Goal: Task Accomplishment & Management: Manage account settings

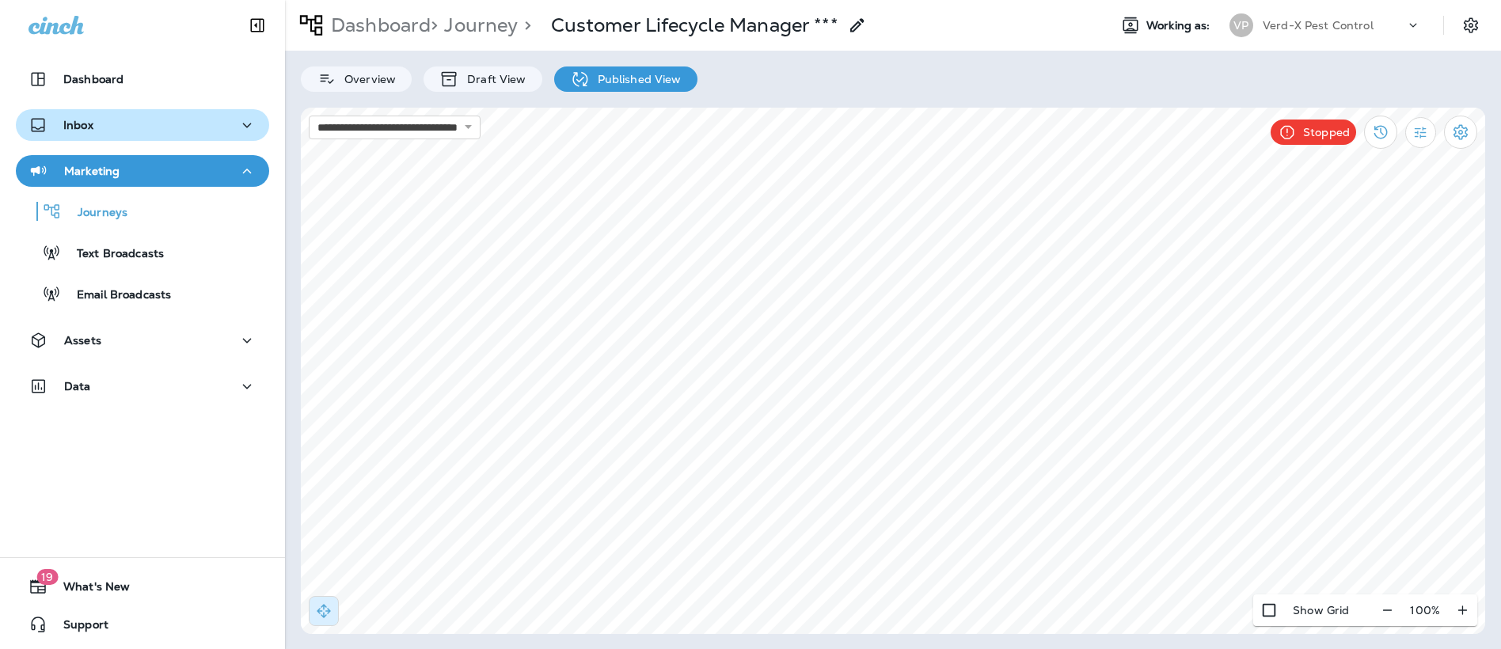
click at [99, 124] on div "Inbox" at bounding box center [142, 126] width 228 height 20
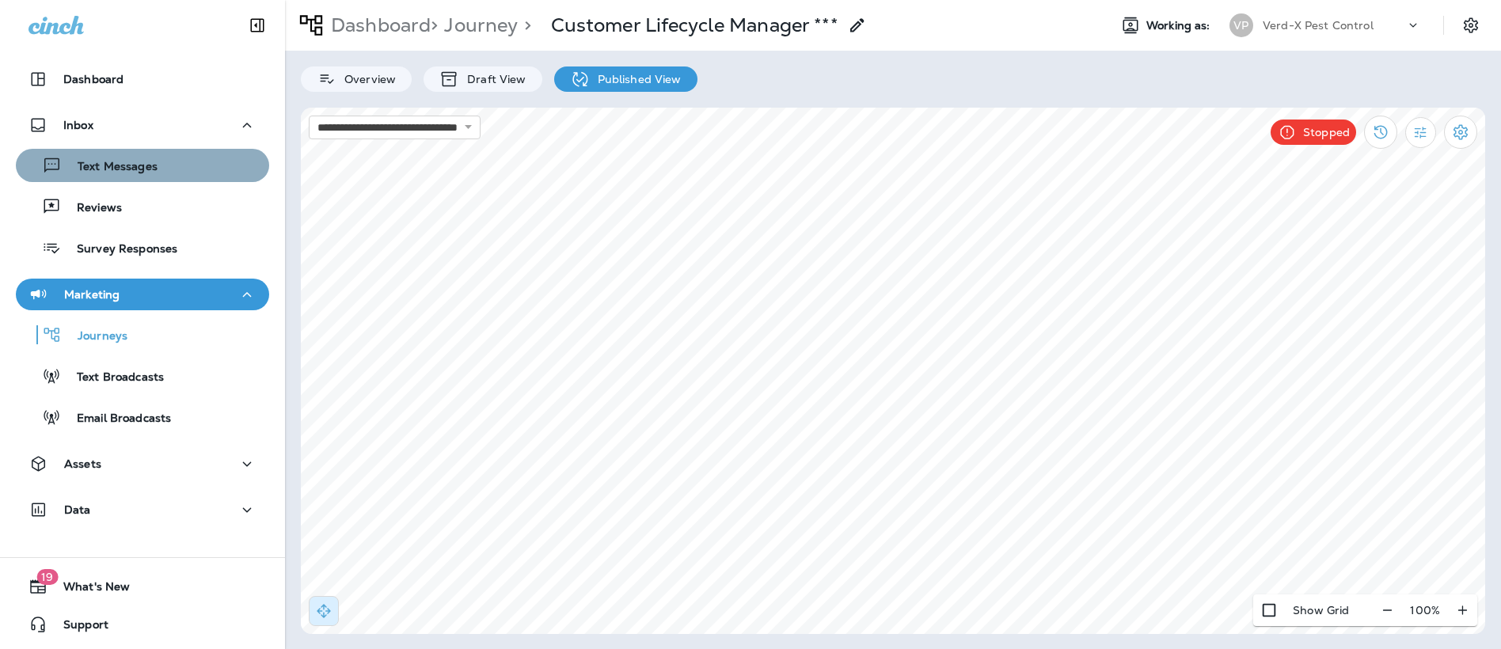
click at [157, 161] on div "Text Messages" at bounding box center [142, 166] width 241 height 24
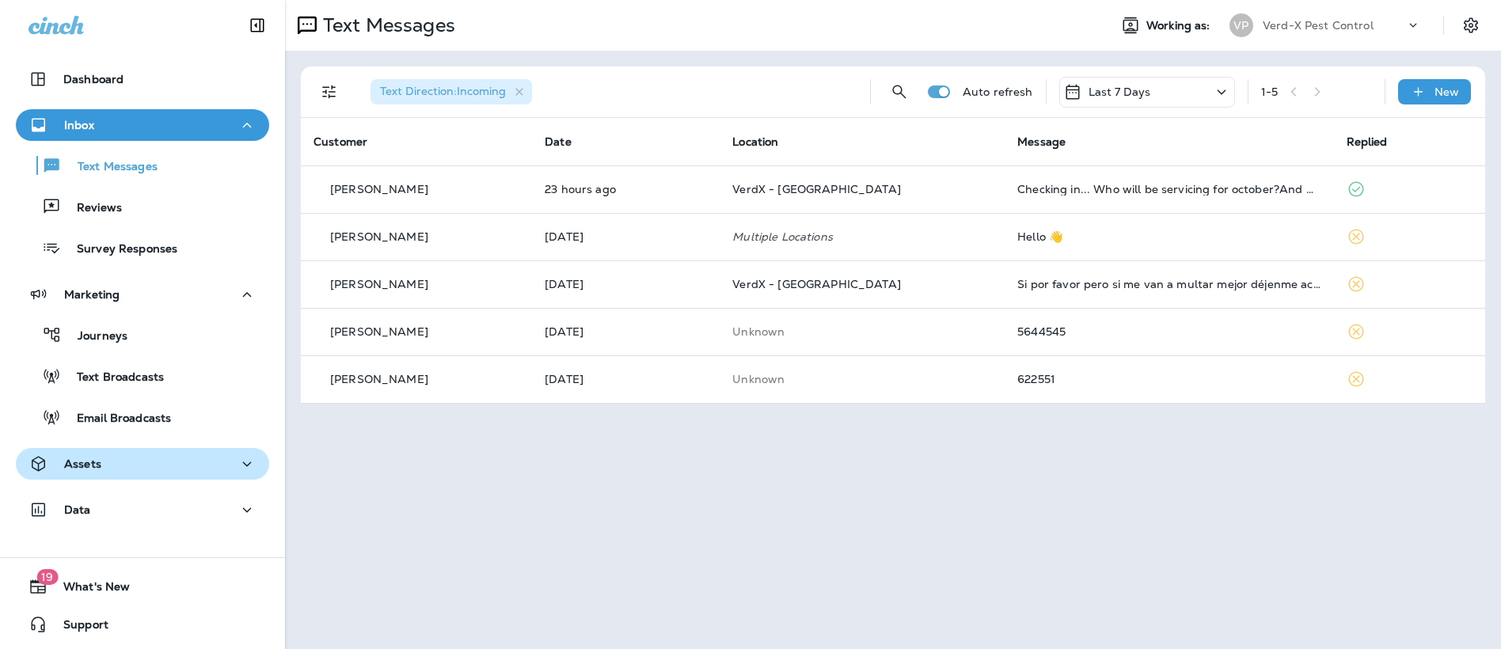
click at [112, 463] on div "Assets" at bounding box center [142, 464] width 228 height 20
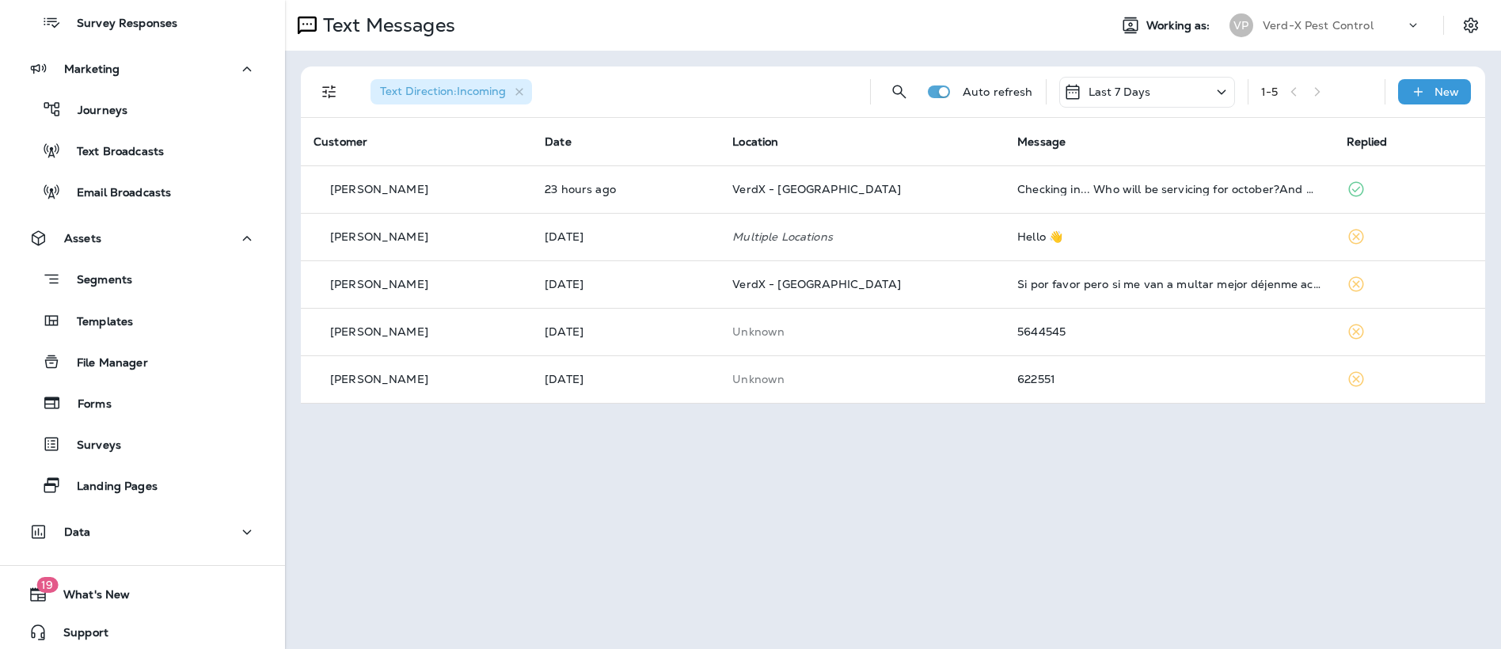
scroll to position [233, 0]
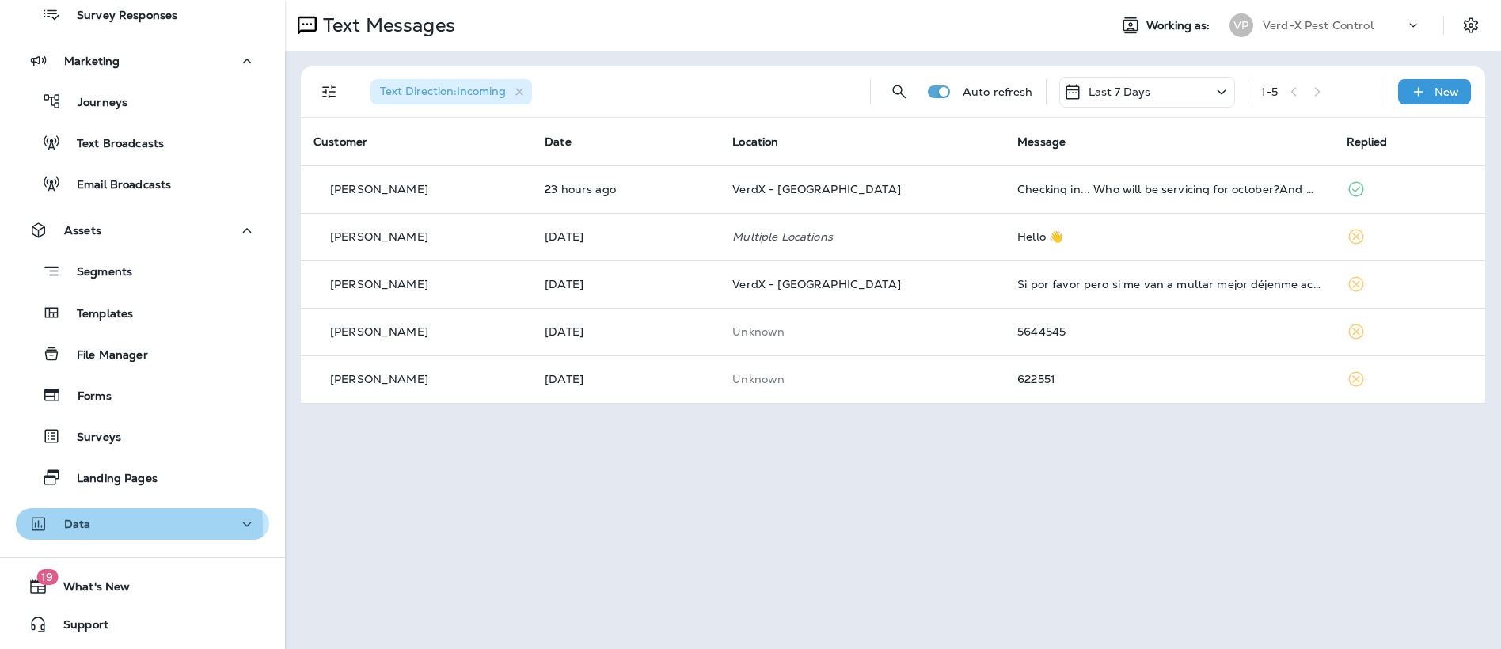
click at [82, 528] on p "Data" at bounding box center [77, 524] width 27 height 13
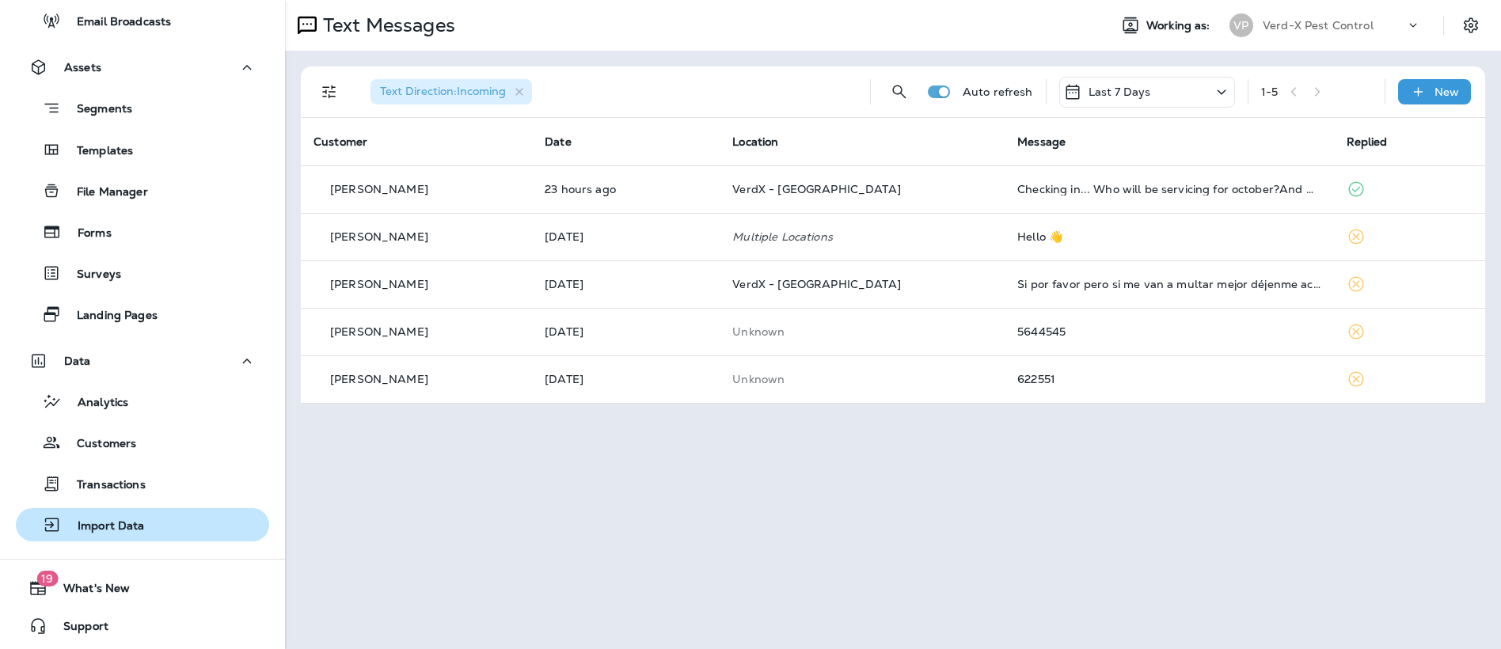
scroll to position [398, 0]
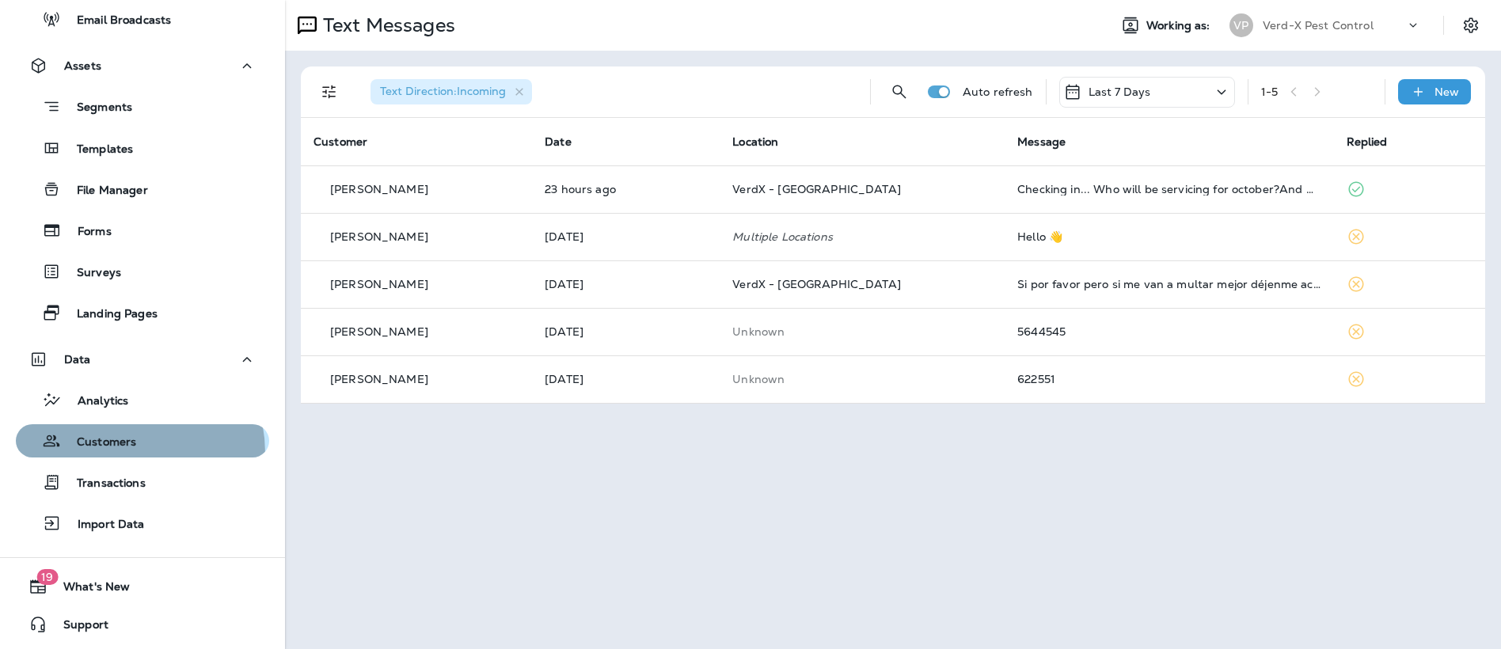
click at [110, 453] on button "Customers" at bounding box center [142, 440] width 253 height 33
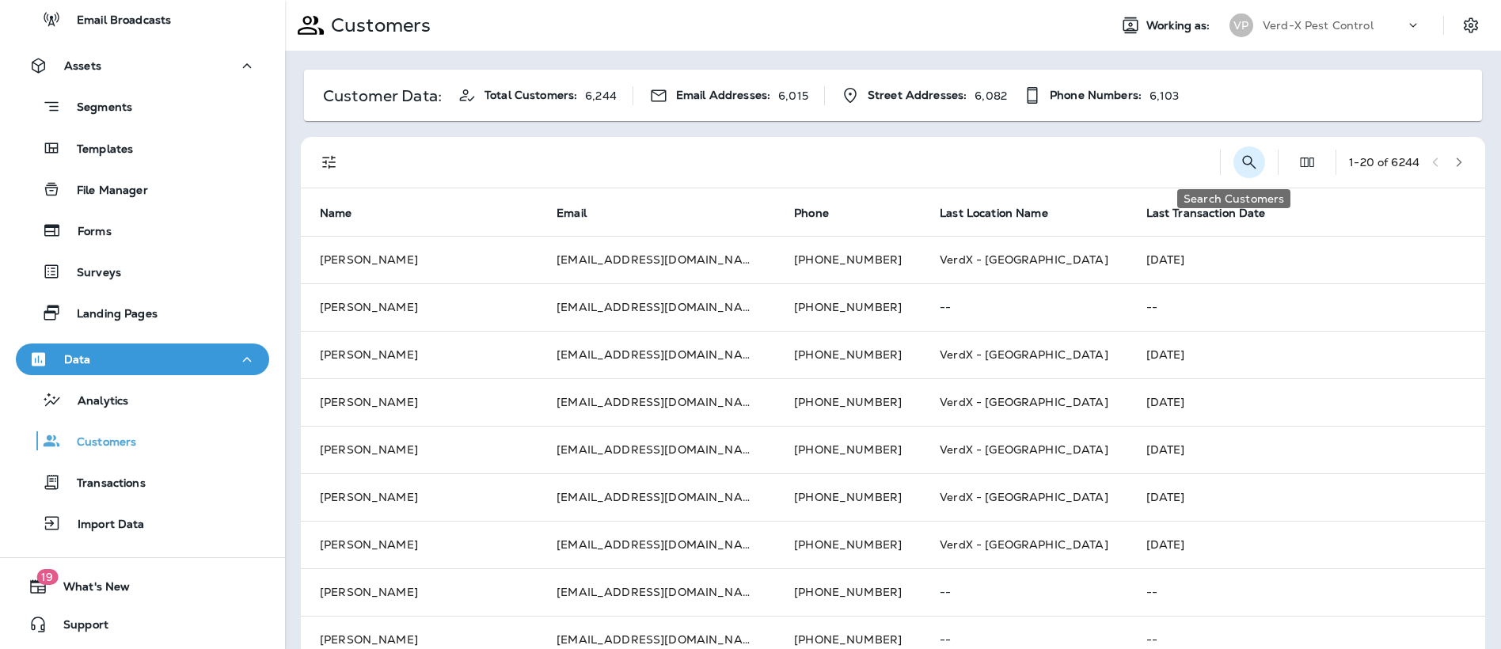
click at [1239, 166] on icon "Search Customers" at bounding box center [1248, 162] width 19 height 19
click at [1144, 173] on input "text" at bounding box center [1166, 161] width 165 height 42
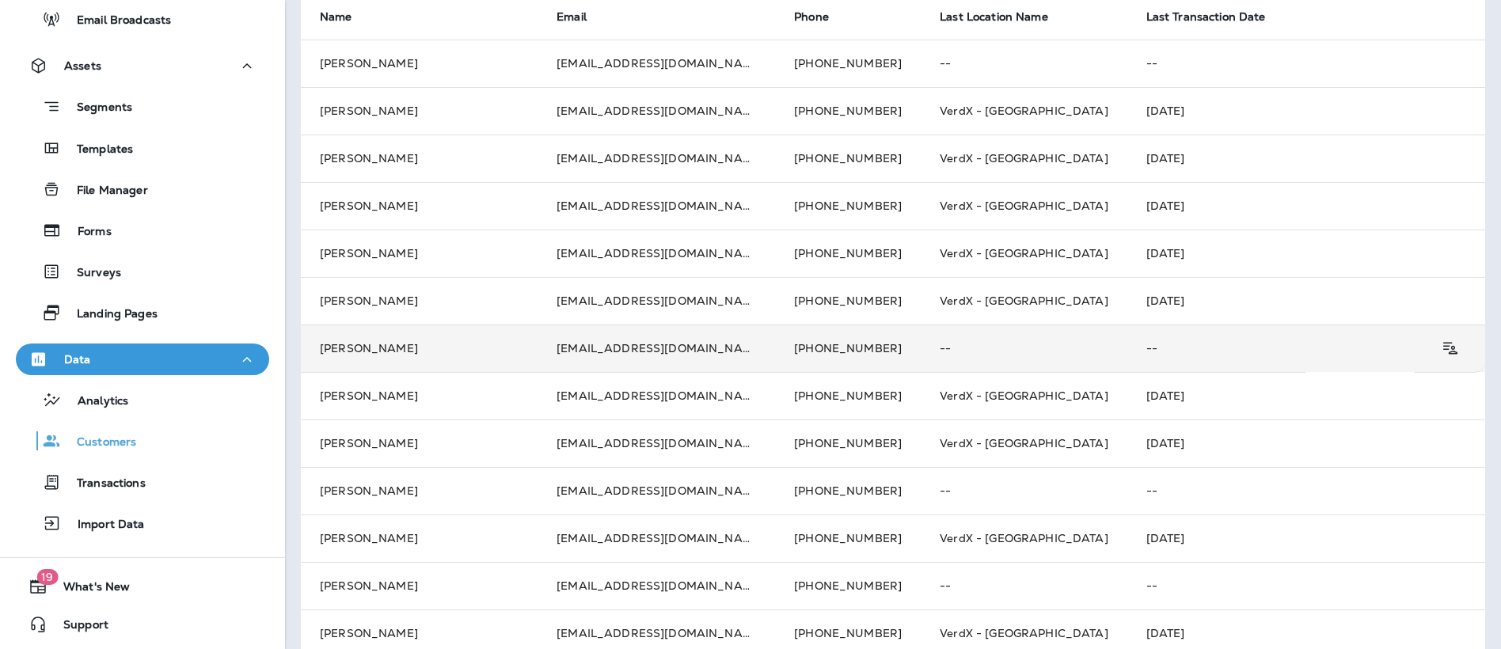
scroll to position [221, 0]
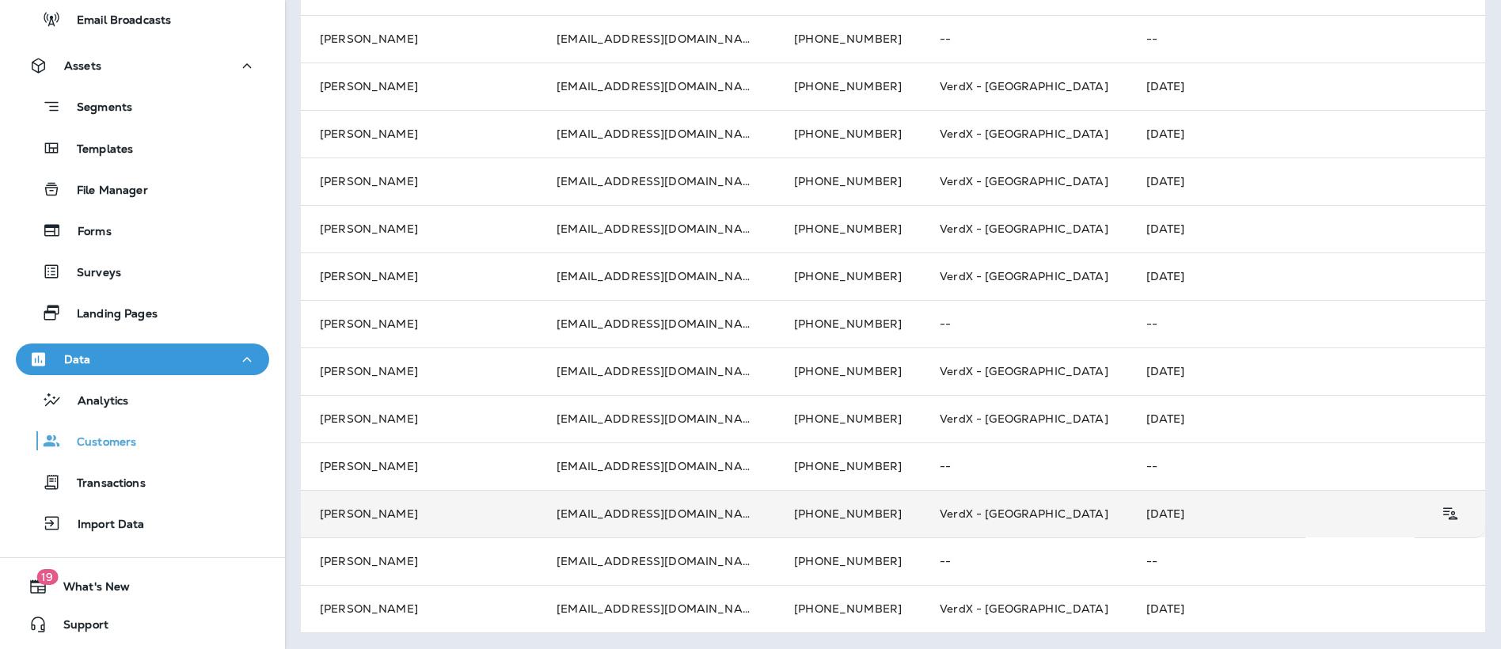
click at [639, 518] on td "[EMAIL_ADDRESS][DOMAIN_NAME]" at bounding box center [655, 513] width 237 height 47
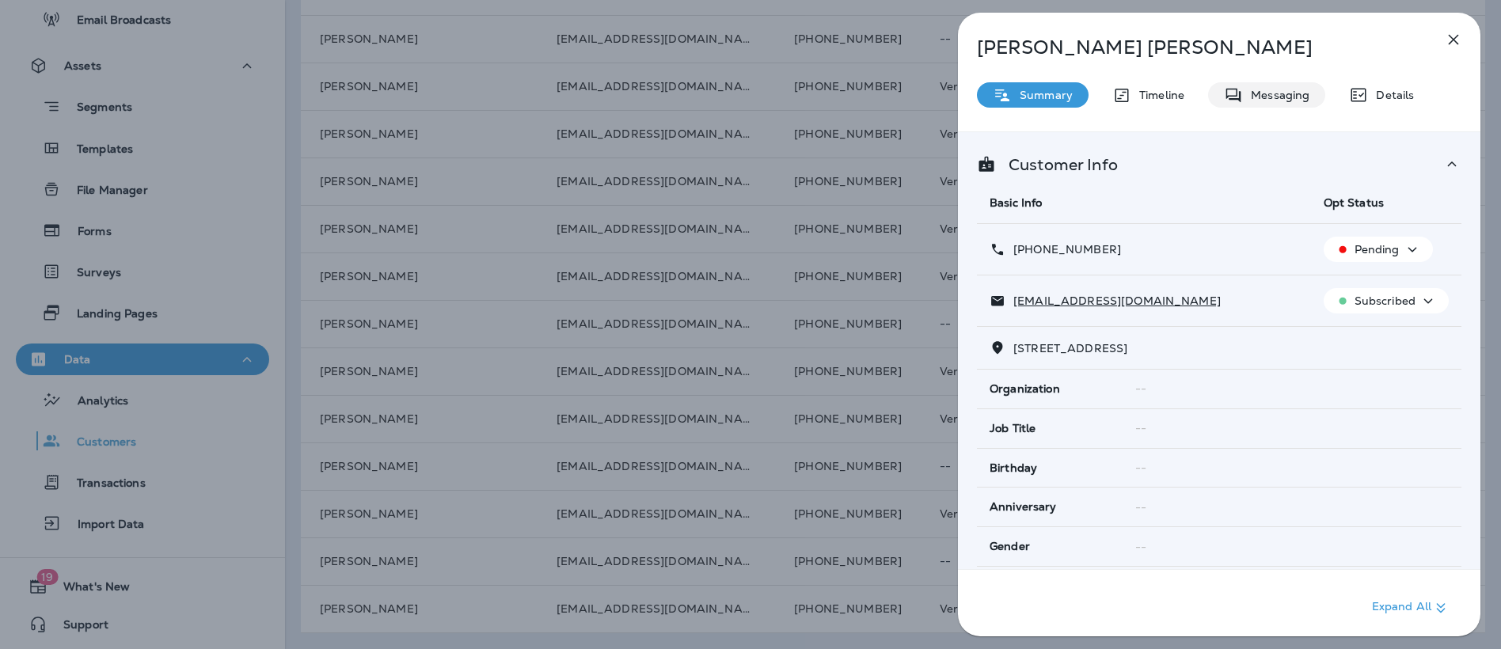
click at [1254, 97] on p "Messaging" at bounding box center [1276, 95] width 66 height 13
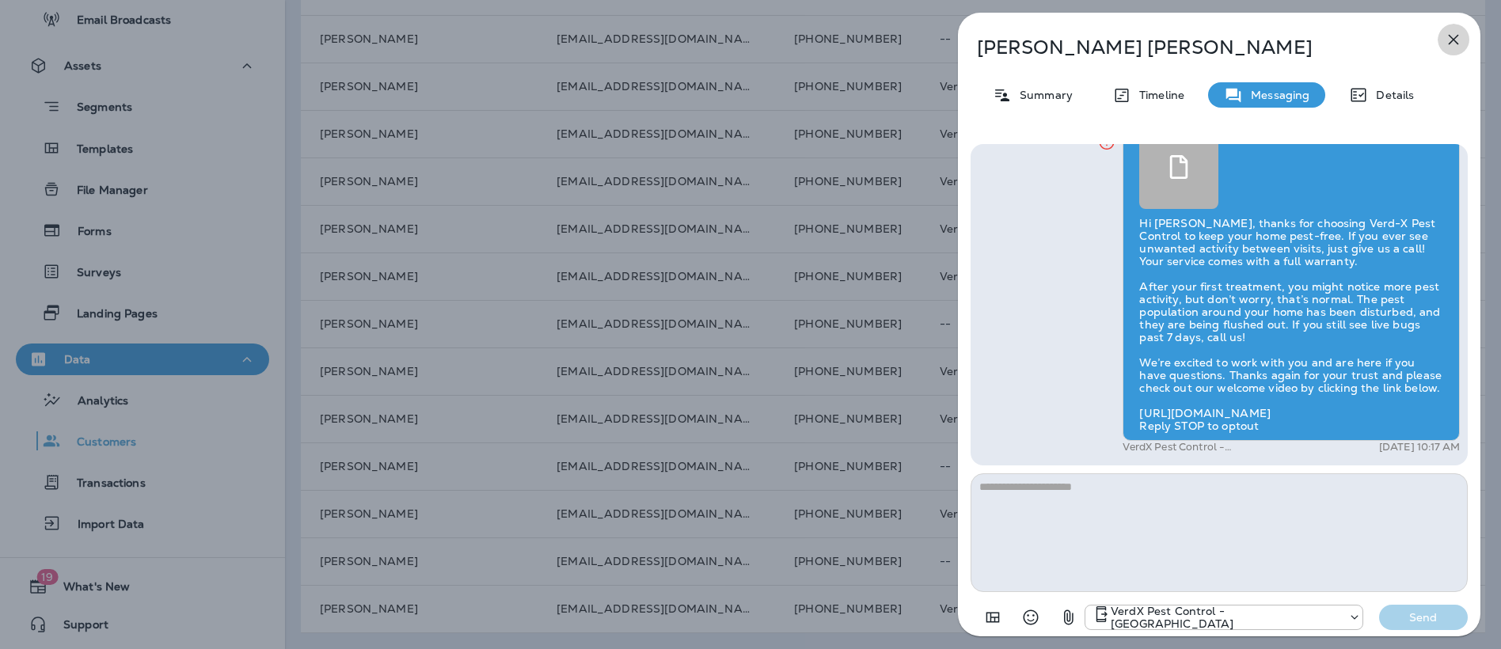
click at [1459, 38] on icon "button" at bounding box center [1453, 39] width 19 height 19
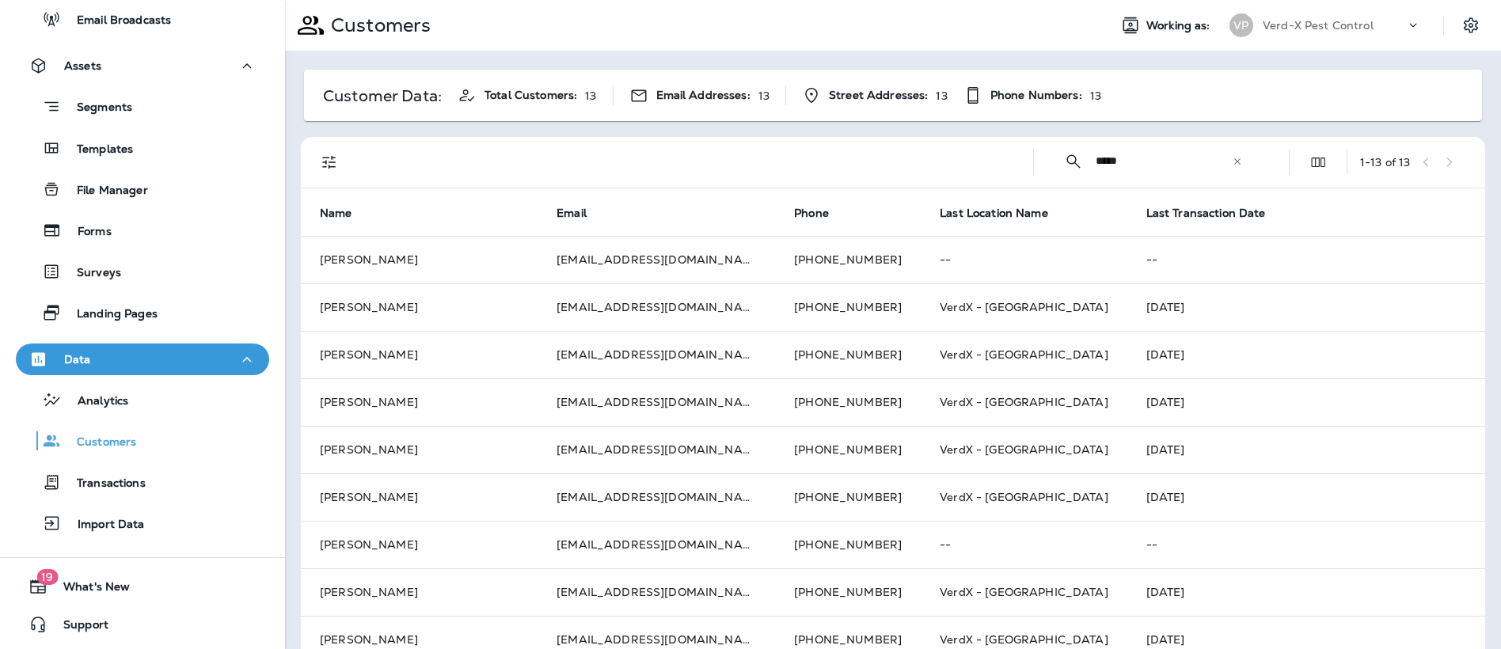
drag, startPoint x: 1157, startPoint y: 162, endPoint x: 902, endPoint y: 169, distance: 254.9
click at [902, 169] on div "​ ***** ​ ​ 1 - 13 of 13" at bounding box center [895, 162] width 1165 height 51
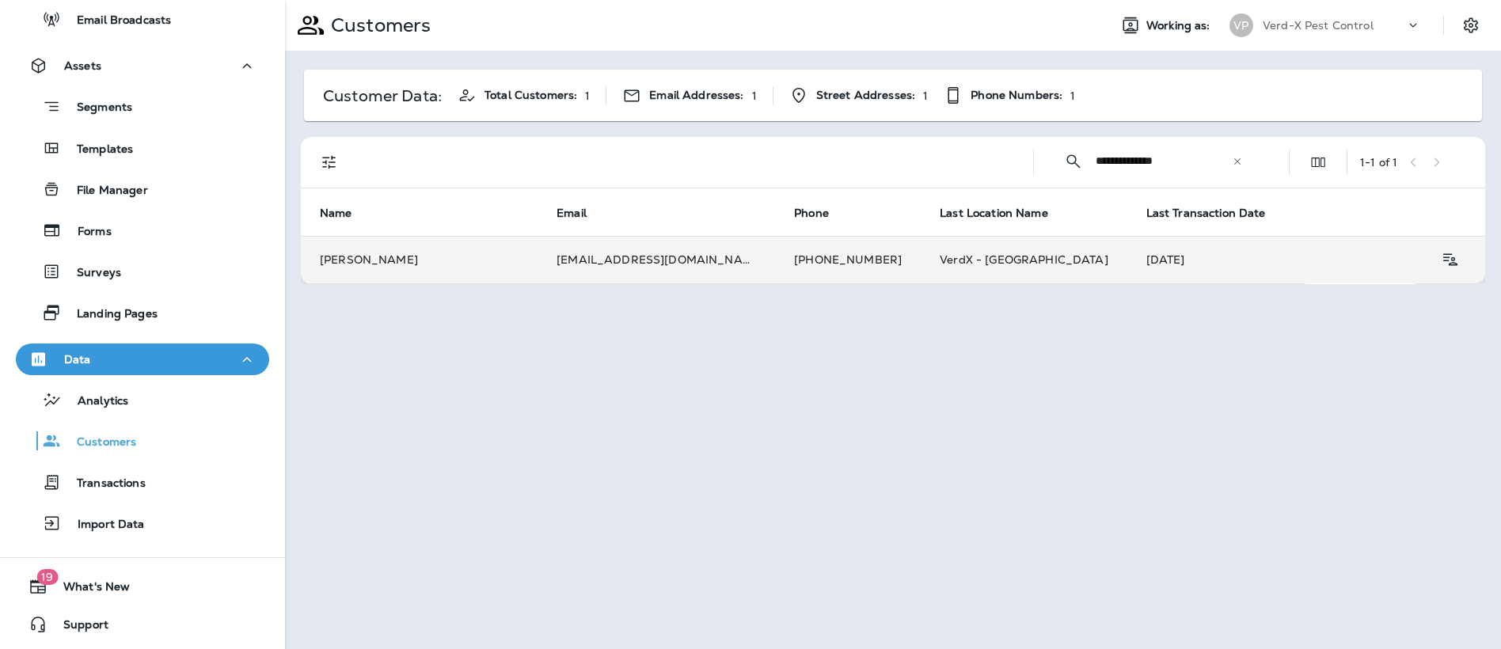
click at [775, 263] on td "[PHONE_NUMBER]" at bounding box center [848, 259] width 146 height 47
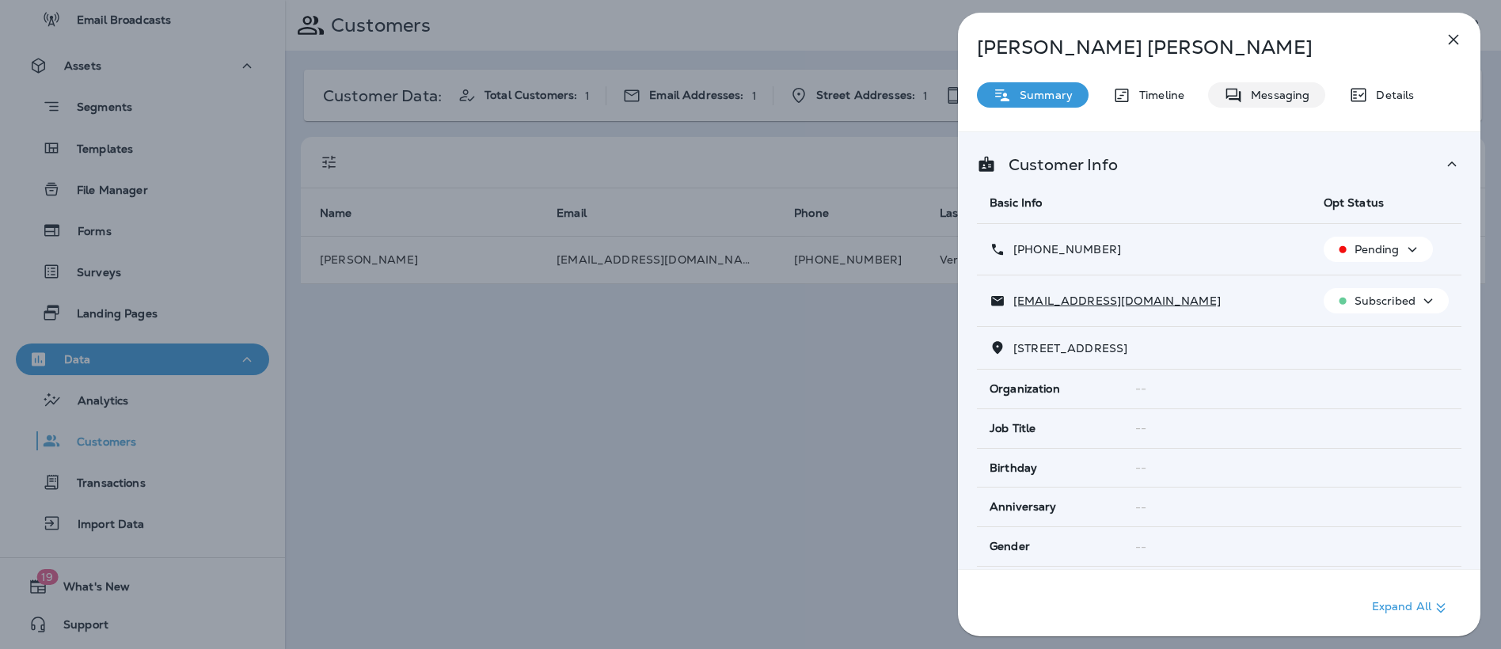
click at [1287, 89] on p "Messaging" at bounding box center [1276, 95] width 66 height 13
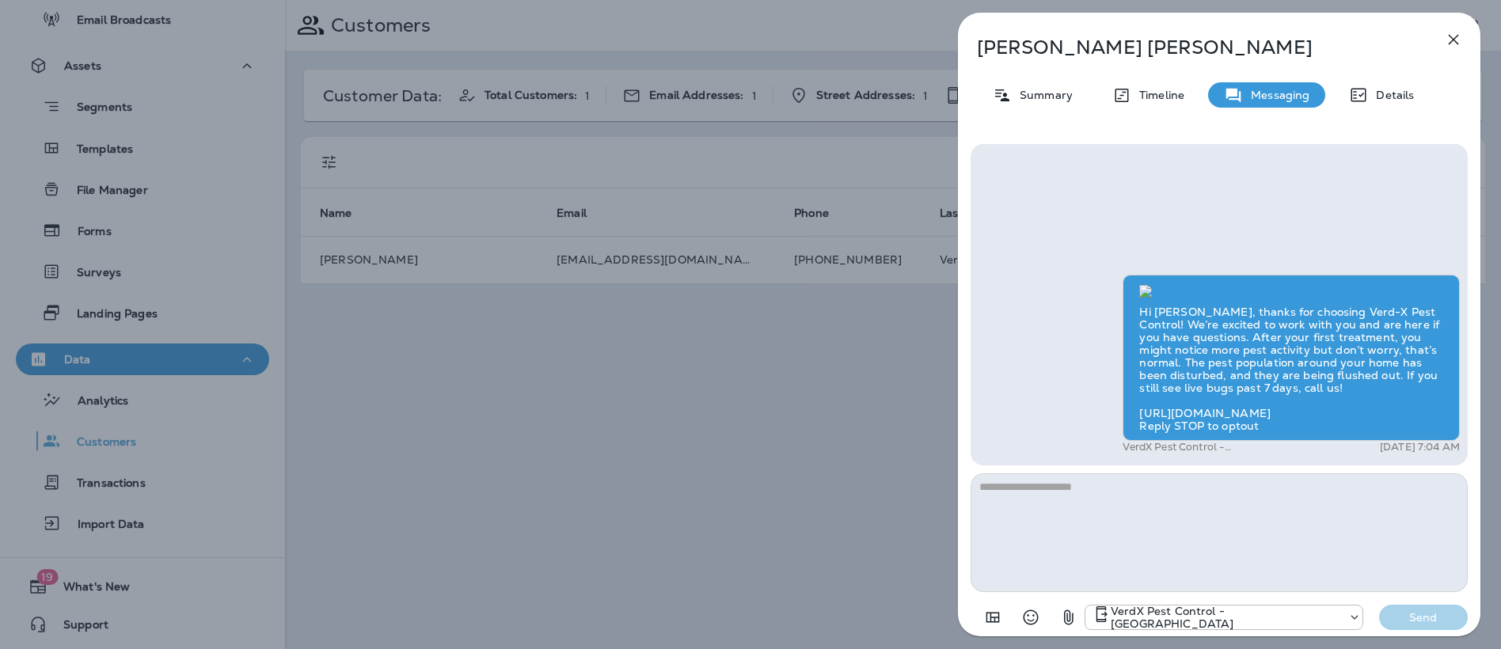
click at [1449, 39] on icon "button" at bounding box center [1453, 39] width 19 height 19
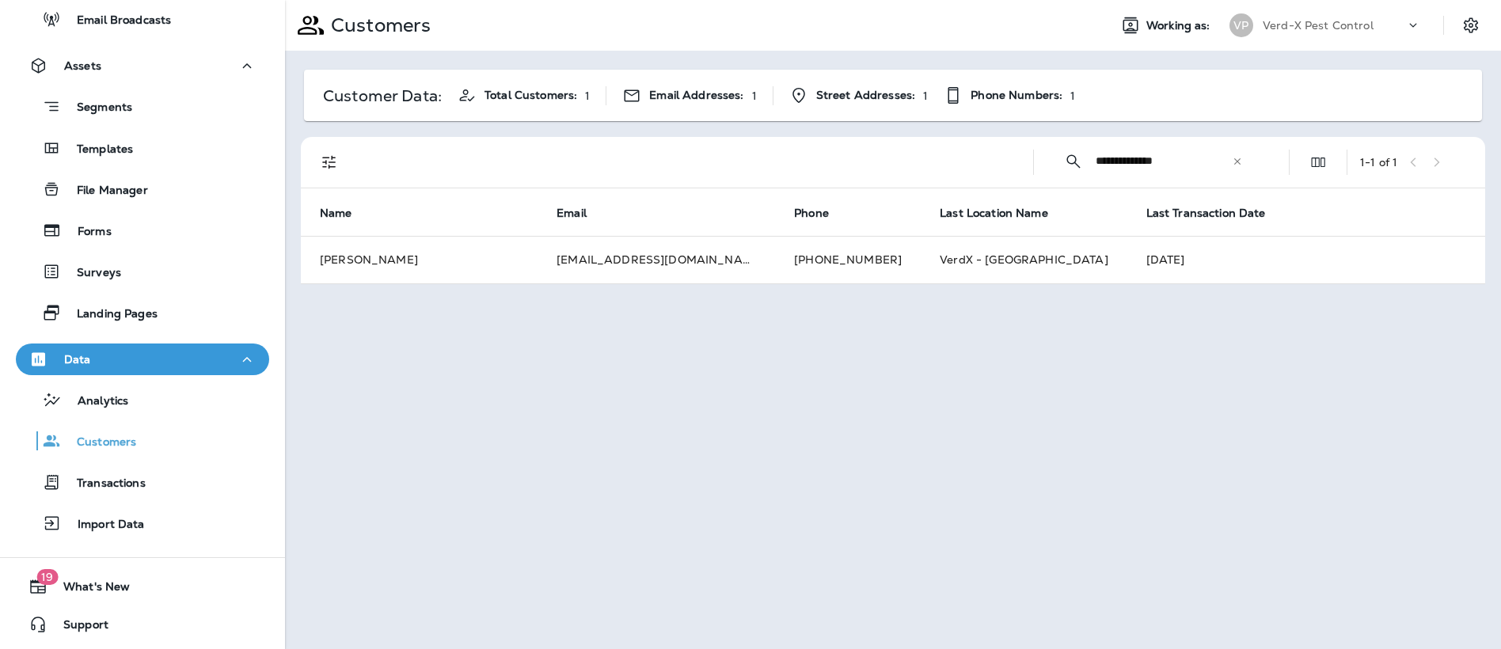
drag, startPoint x: 1189, startPoint y: 163, endPoint x: 840, endPoint y: 147, distance: 349.4
click at [957, 178] on div "**********" at bounding box center [895, 162] width 1165 height 51
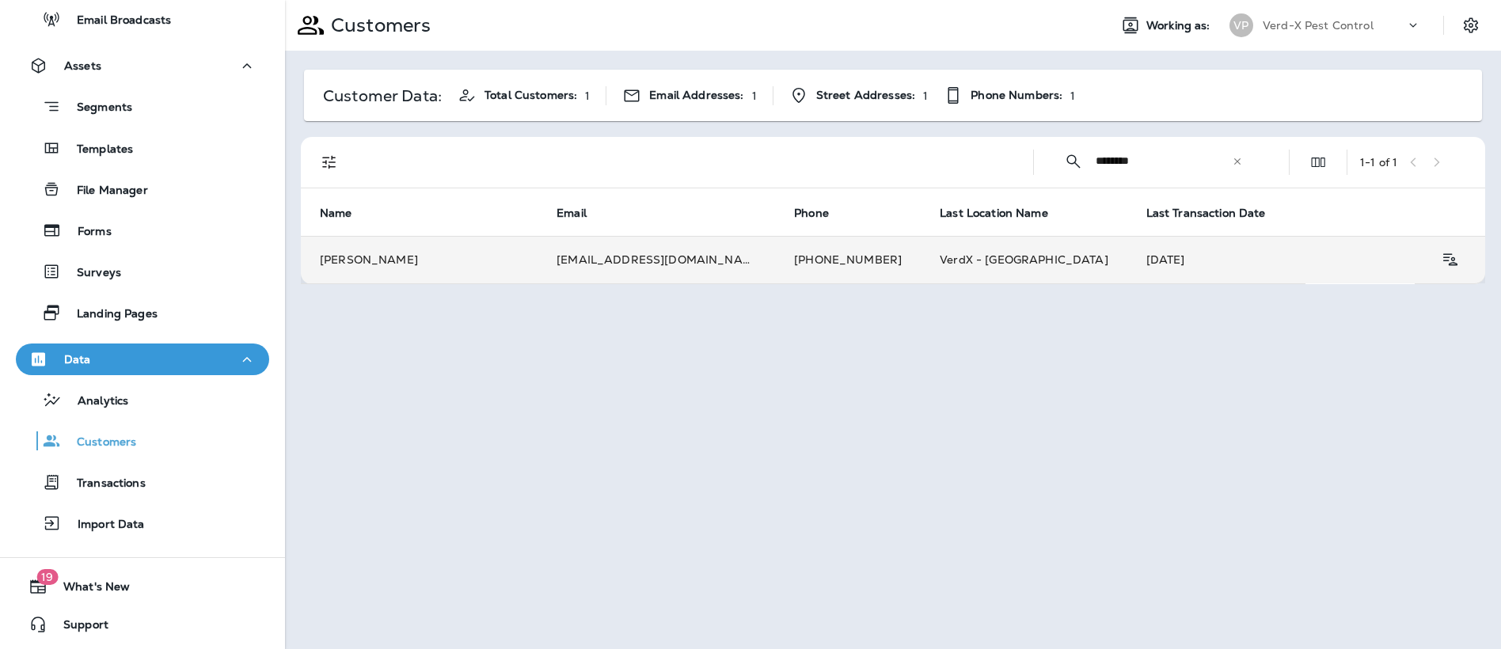
click at [625, 266] on td "[EMAIL_ADDRESS][DOMAIN_NAME]" at bounding box center [655, 259] width 237 height 47
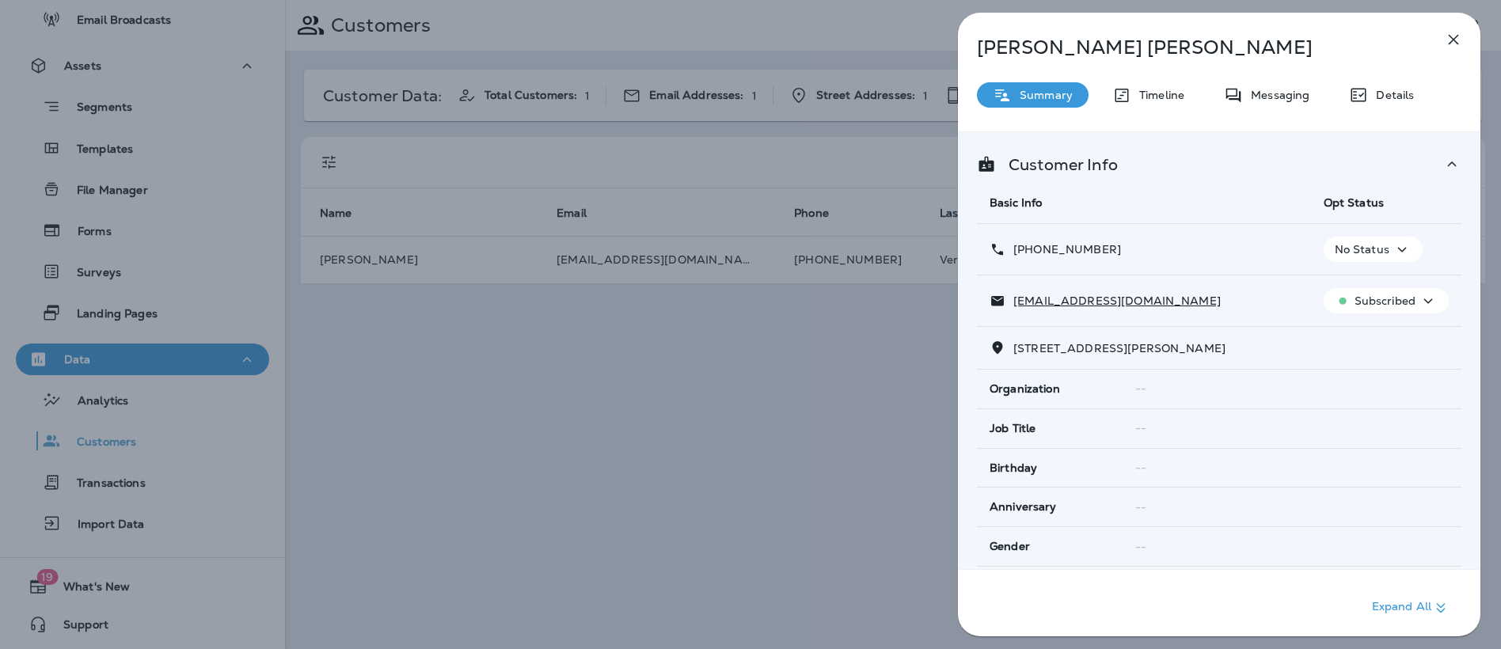
click at [1276, 108] on div "[PERSON_NAME] Summary Timeline Messaging Details Customer Info Basic Info Opt S…" at bounding box center [1219, 329] width 522 height 633
click at [1284, 108] on div "[PERSON_NAME] Summary Timeline Messaging Details Customer Info Basic Info Opt S…" at bounding box center [1219, 329] width 522 height 633
click at [1284, 101] on p "Messaging" at bounding box center [1276, 95] width 66 height 13
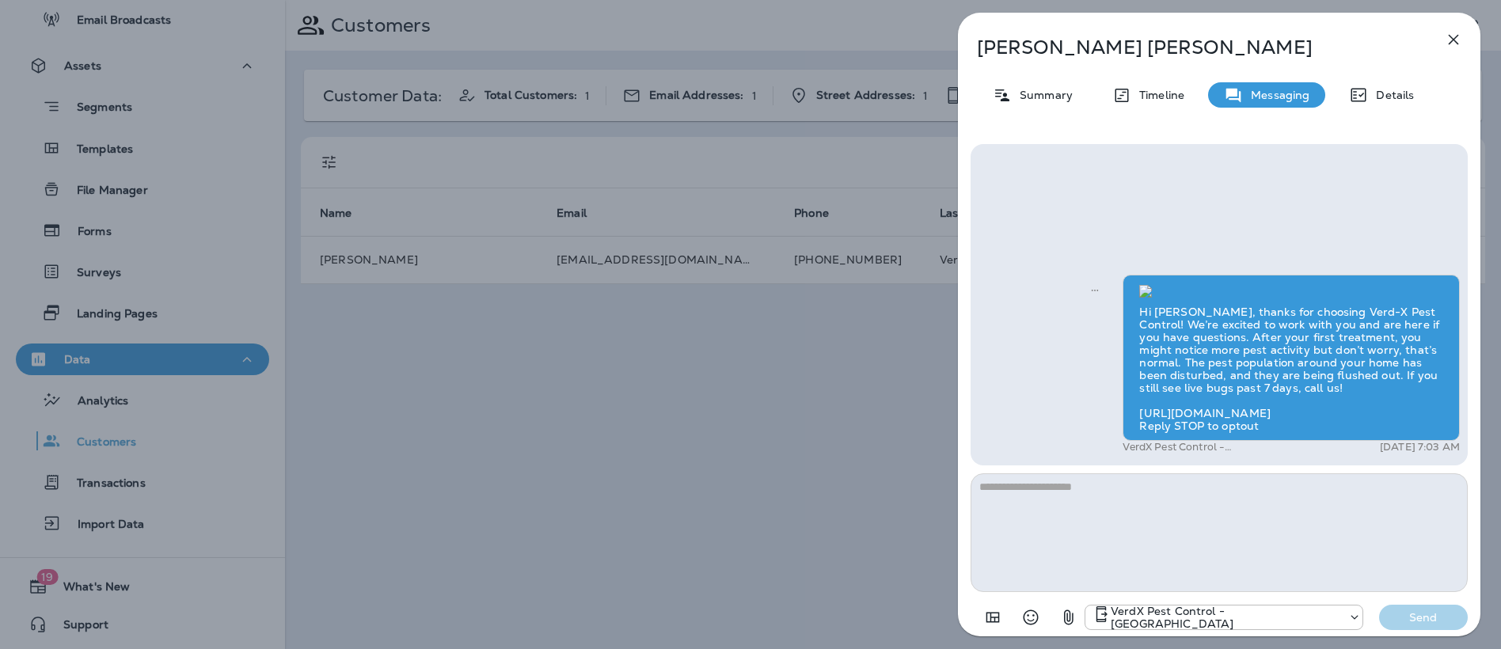
click at [1453, 36] on icon "button" at bounding box center [1453, 39] width 19 height 19
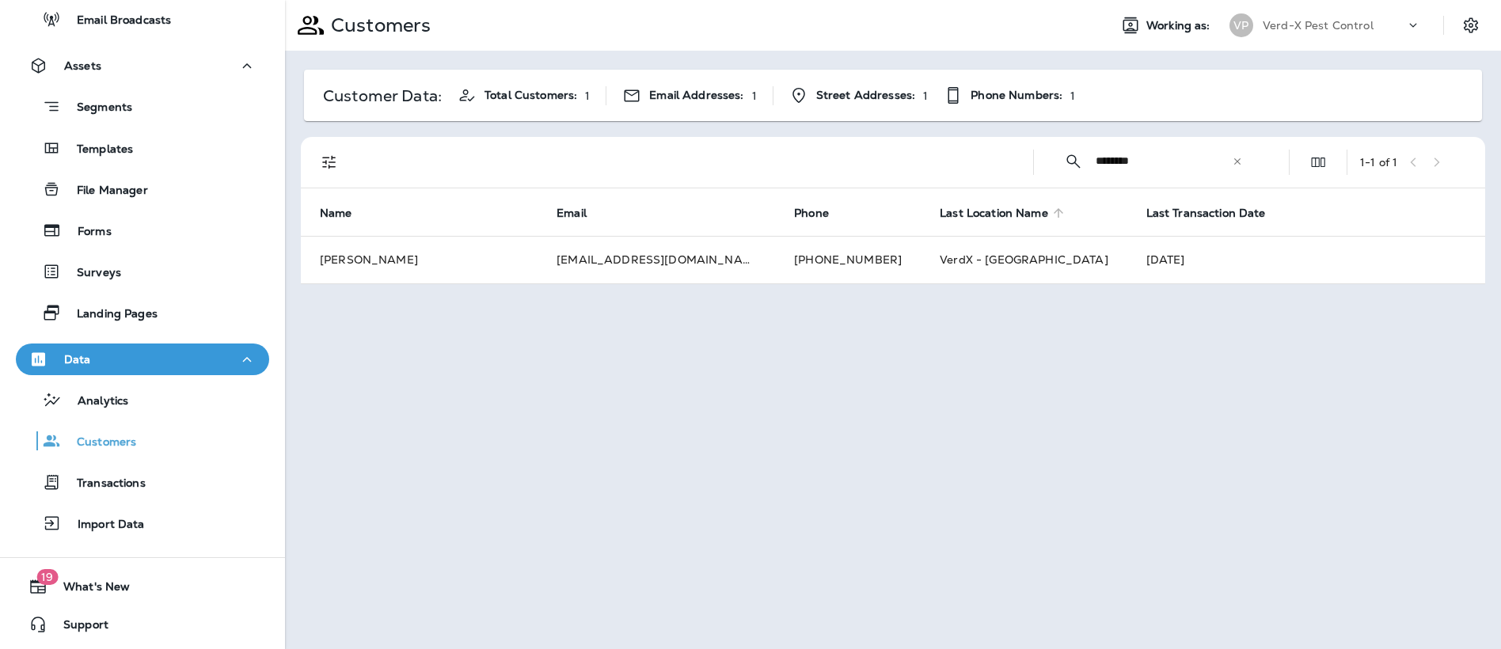
drag, startPoint x: 1145, startPoint y: 166, endPoint x: 935, endPoint y: 210, distance: 215.0
click at [936, 210] on div "​ ******** ​ ​ 1 - 1 of 1 Name Email Phone Last Location Name Last Transaction …" at bounding box center [893, 210] width 1184 height 147
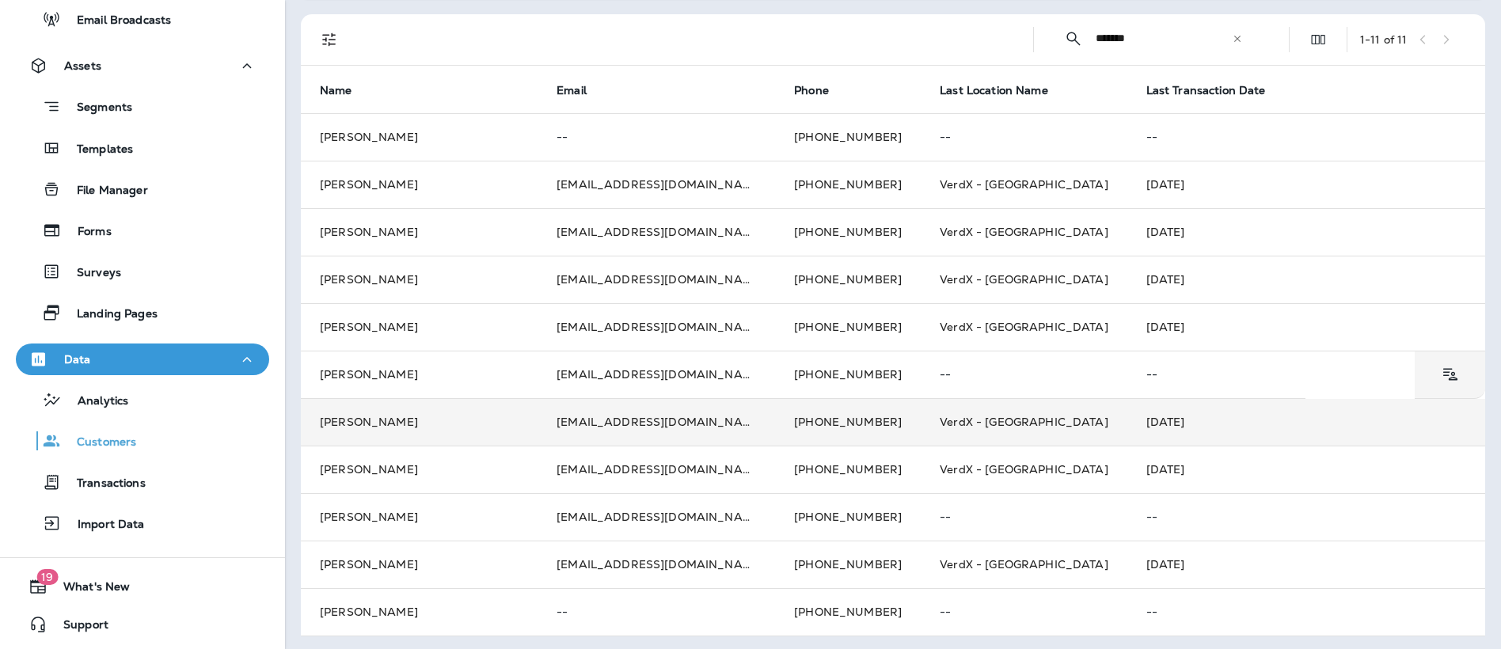
scroll to position [126, 0]
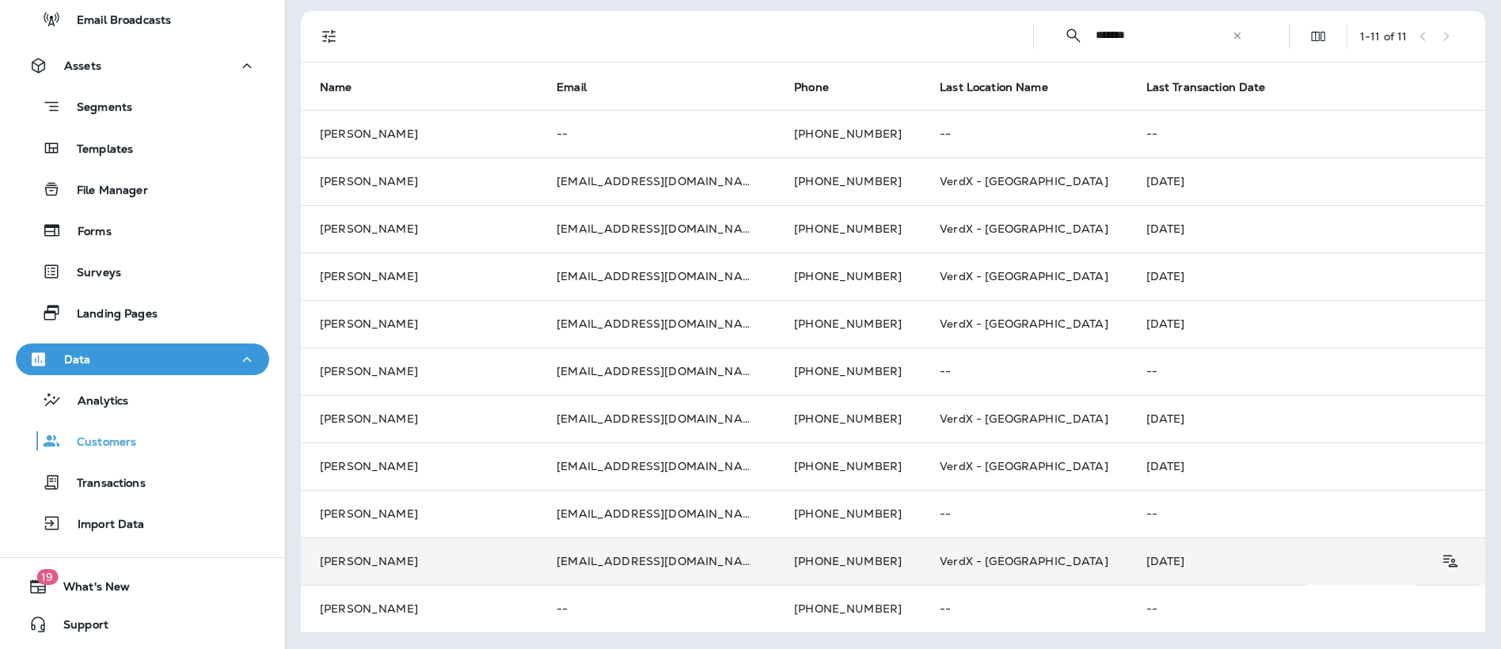
click at [643, 559] on td "[EMAIL_ADDRESS][DOMAIN_NAME]" at bounding box center [655, 560] width 237 height 47
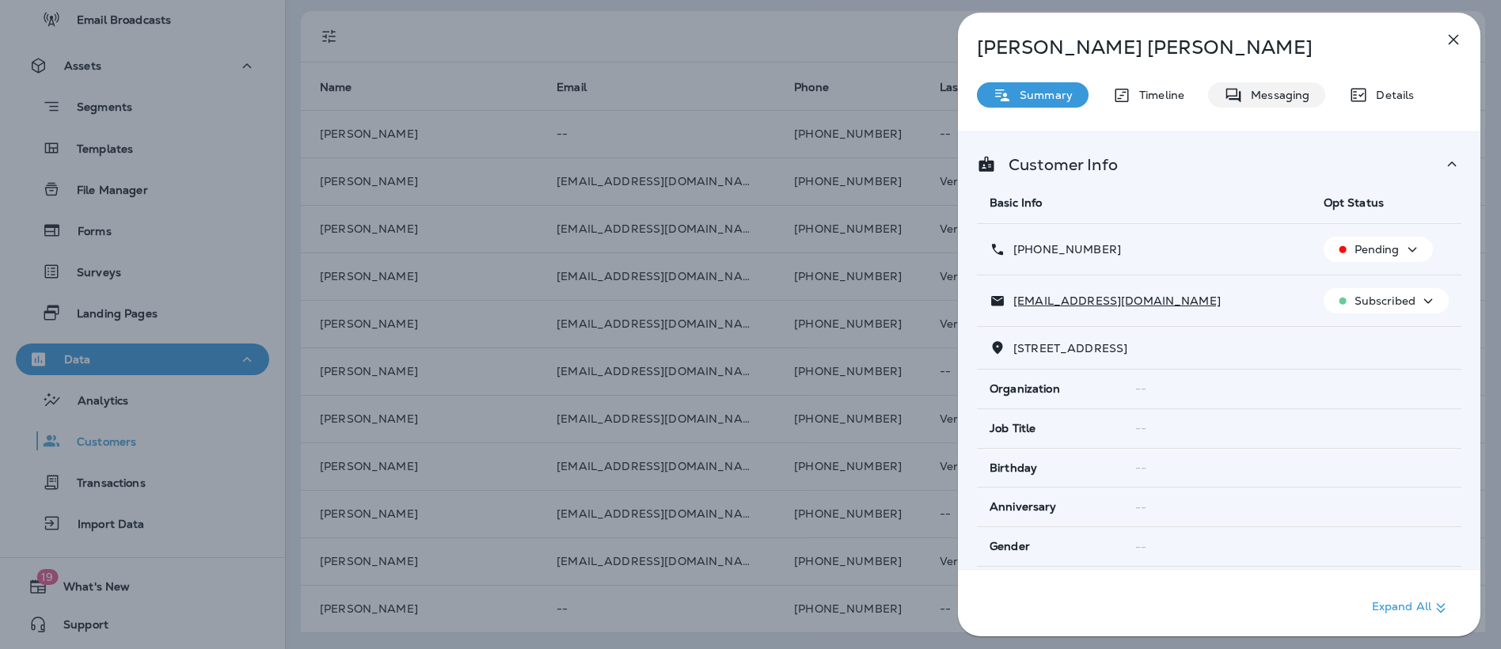
click at [1272, 91] on p "Messaging" at bounding box center [1276, 95] width 66 height 13
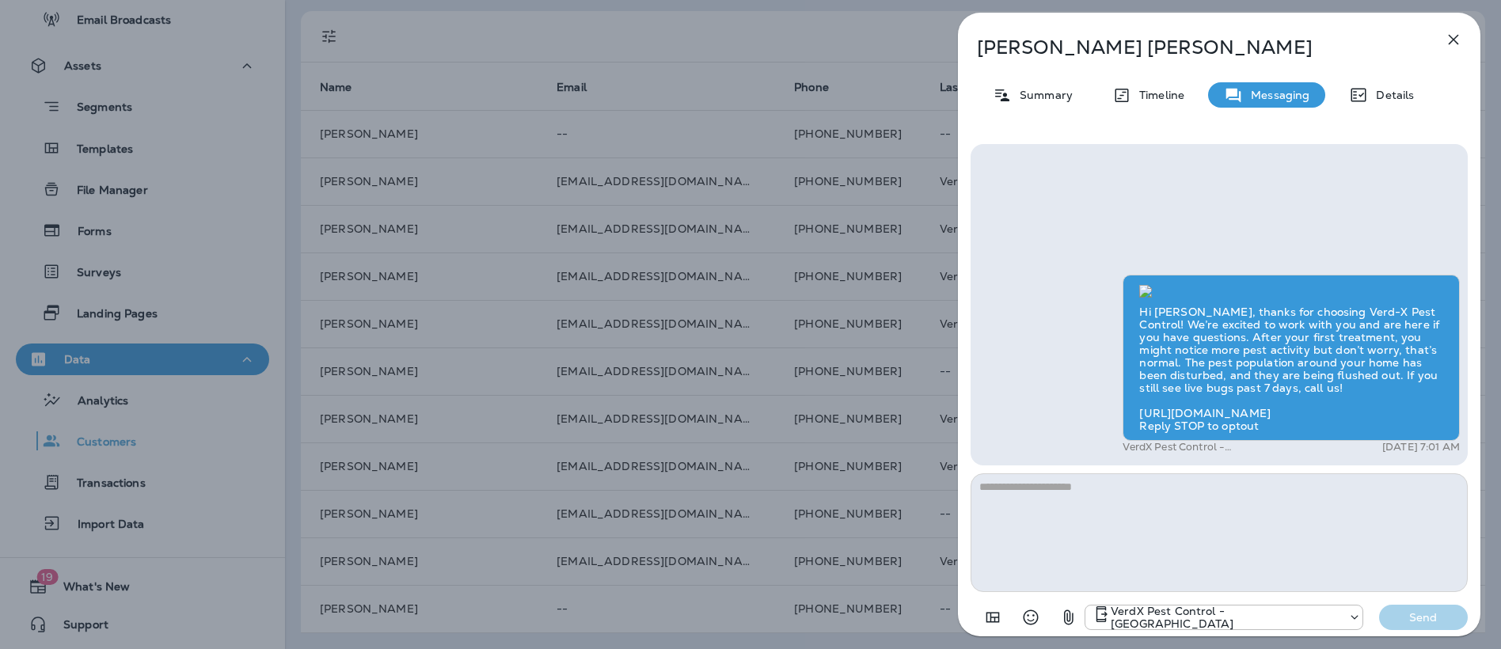
click at [1451, 40] on icon "button" at bounding box center [1453, 39] width 19 height 19
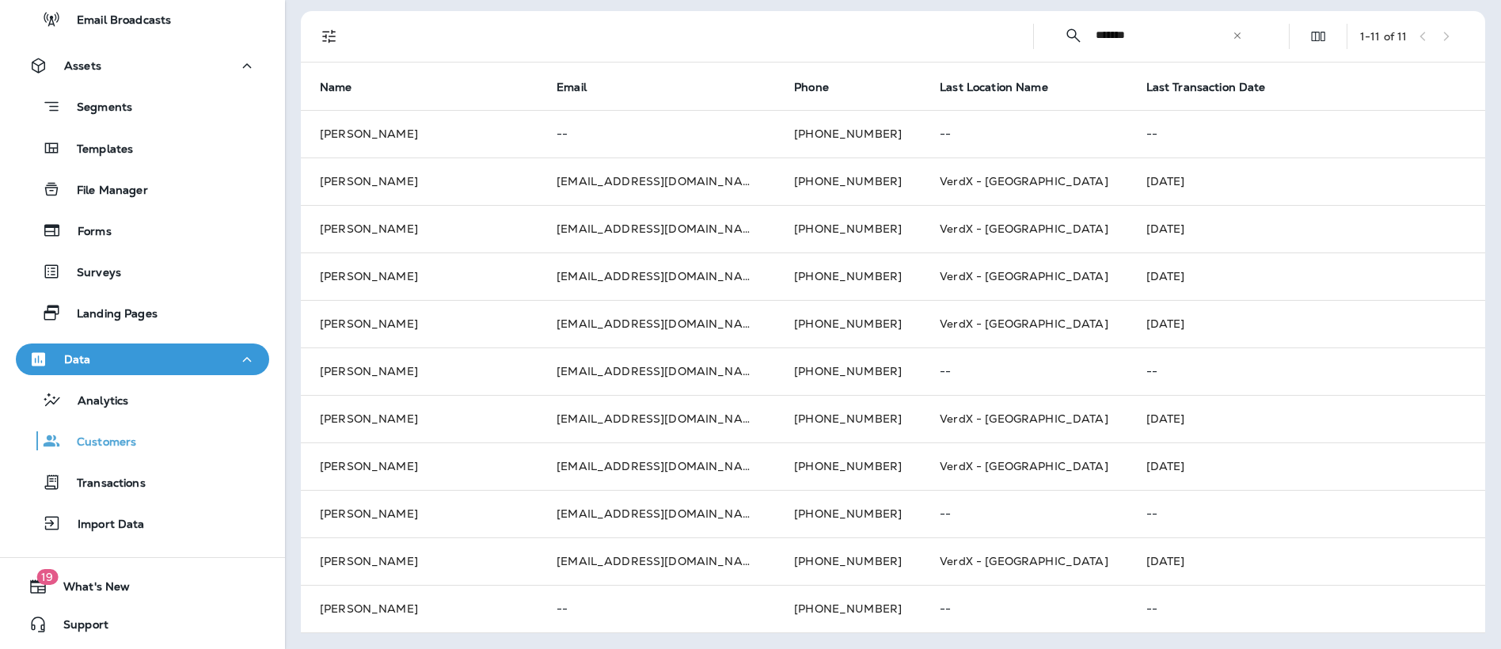
drag, startPoint x: 1159, startPoint y: 34, endPoint x: 863, endPoint y: 65, distance: 297.6
click at [875, 68] on div "​ ******* ​ ​ 1 - 11 of 11 Name Email Phone Last Location Name Last Transaction…" at bounding box center [893, 322] width 1184 height 622
type input "****"
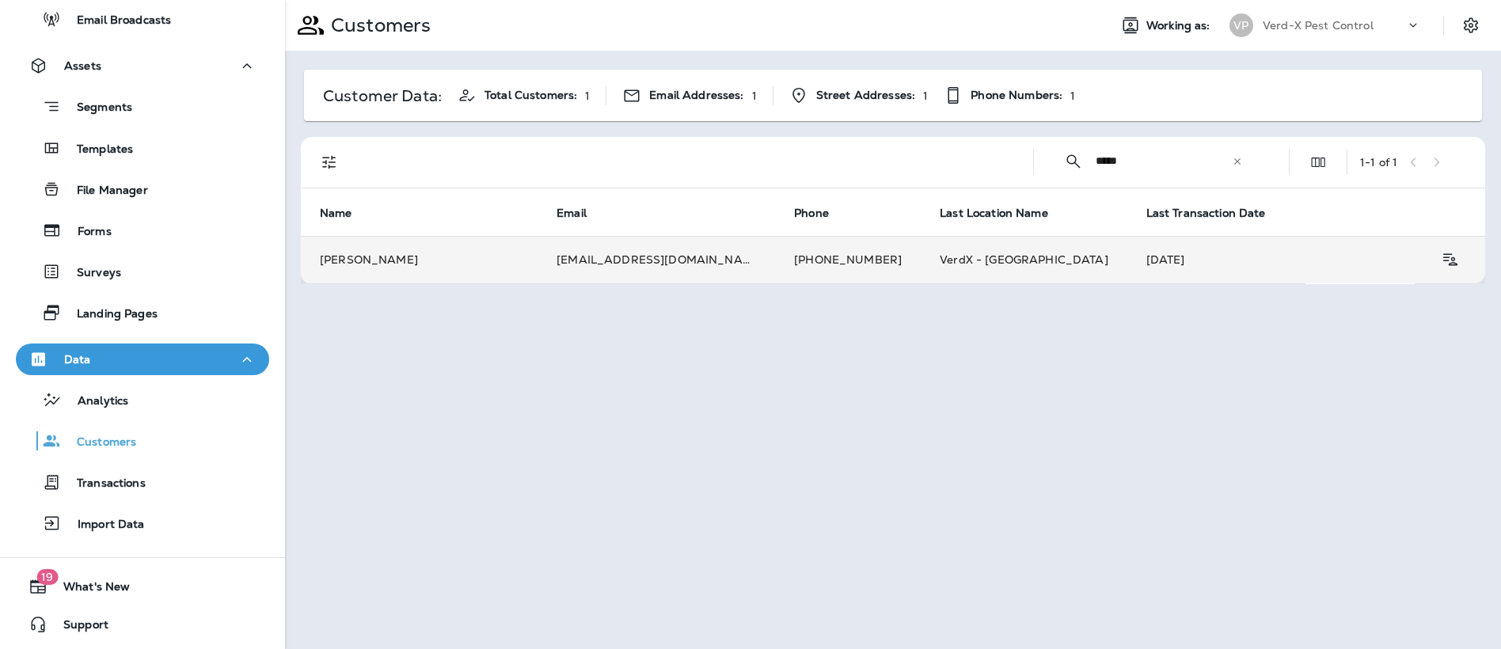
click at [658, 258] on td "[EMAIL_ADDRESS][DOMAIN_NAME]" at bounding box center [655, 259] width 237 height 47
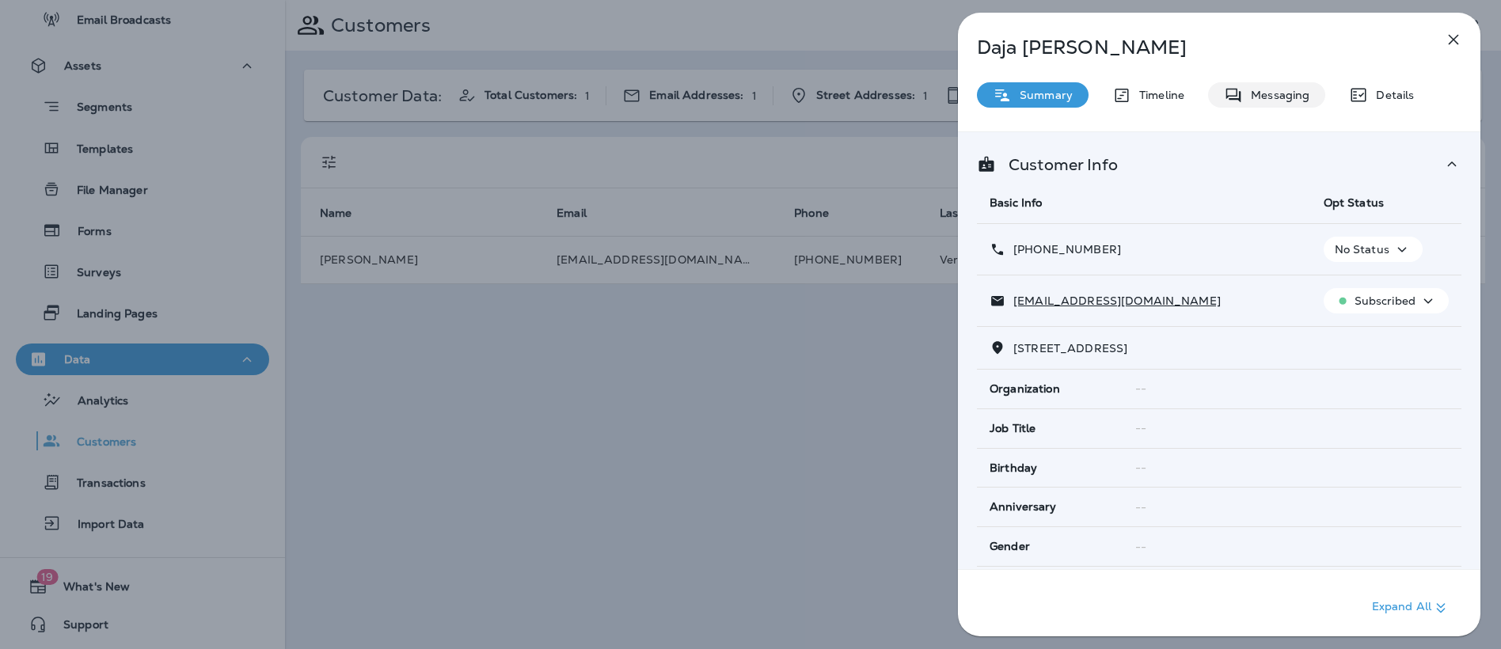
click at [1259, 93] on p "Messaging" at bounding box center [1276, 95] width 66 height 13
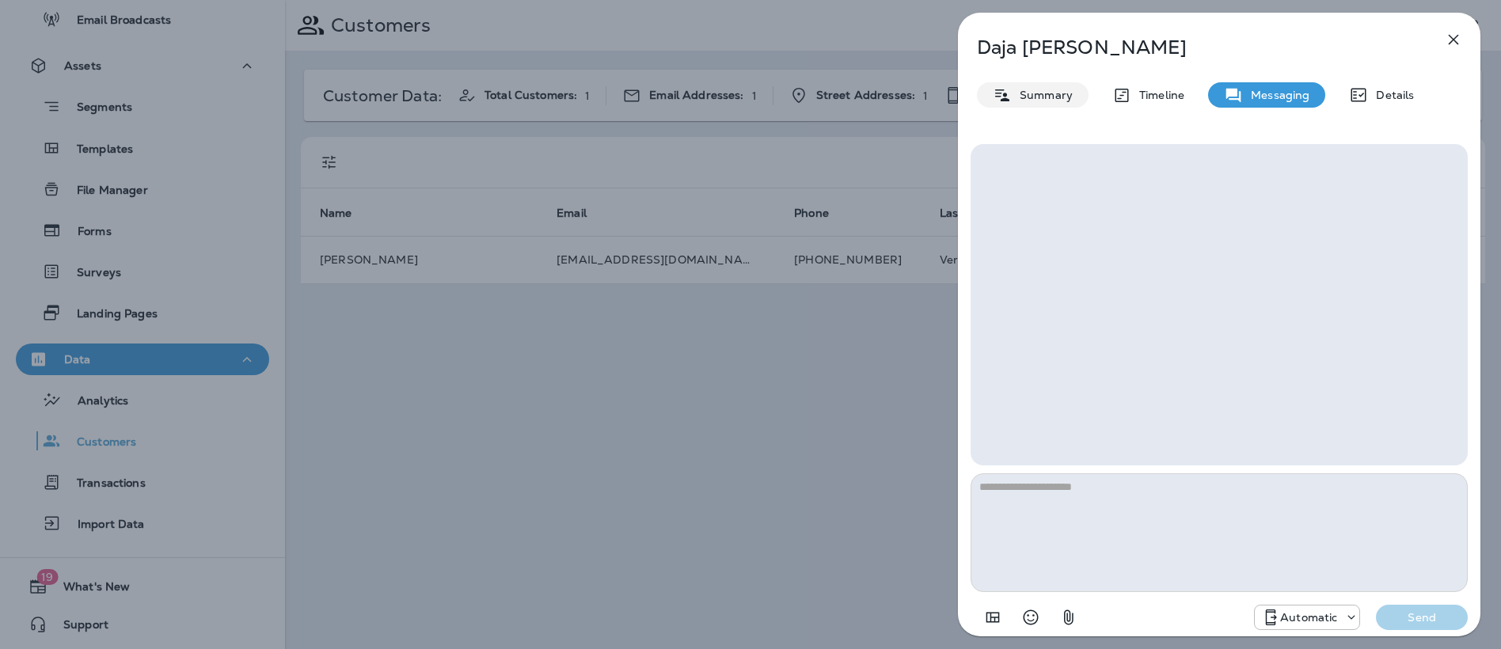
click at [1036, 97] on p "Summary" at bounding box center [1041, 95] width 61 height 13
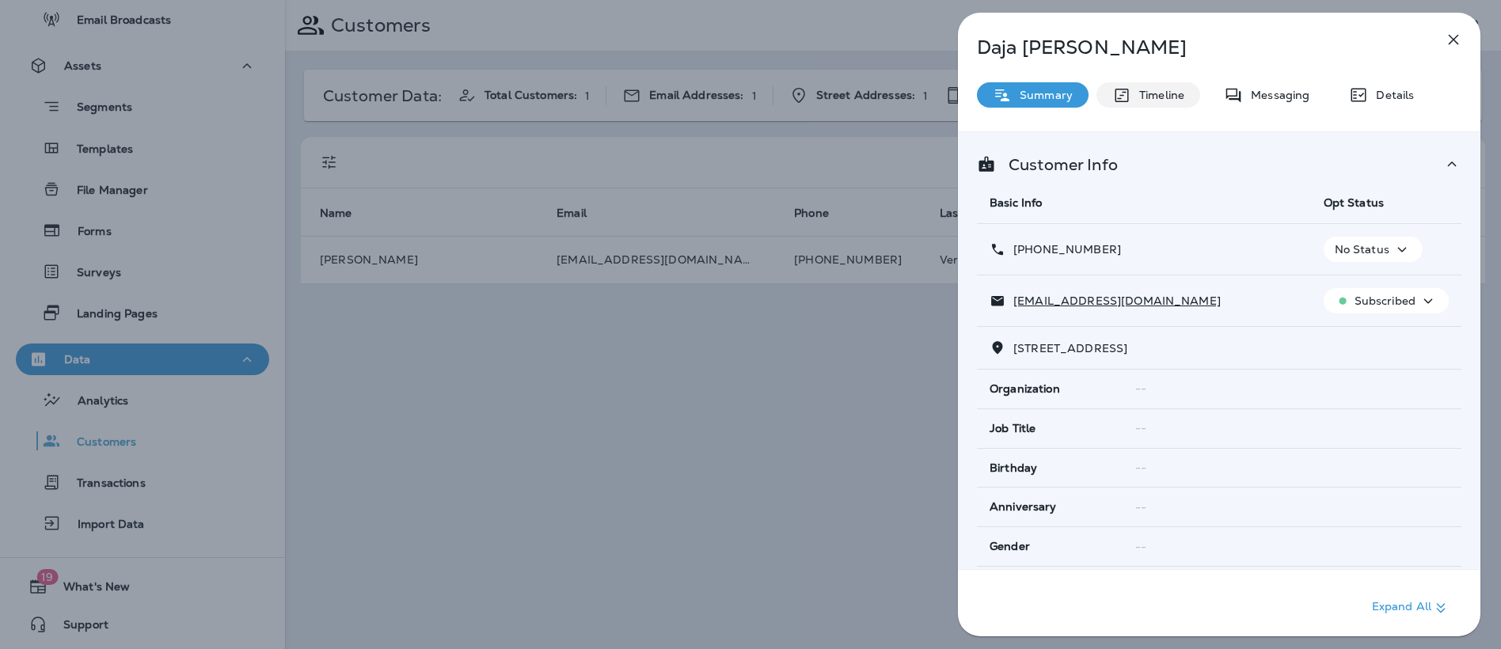
click at [1167, 97] on p "Timeline" at bounding box center [1157, 95] width 53 height 13
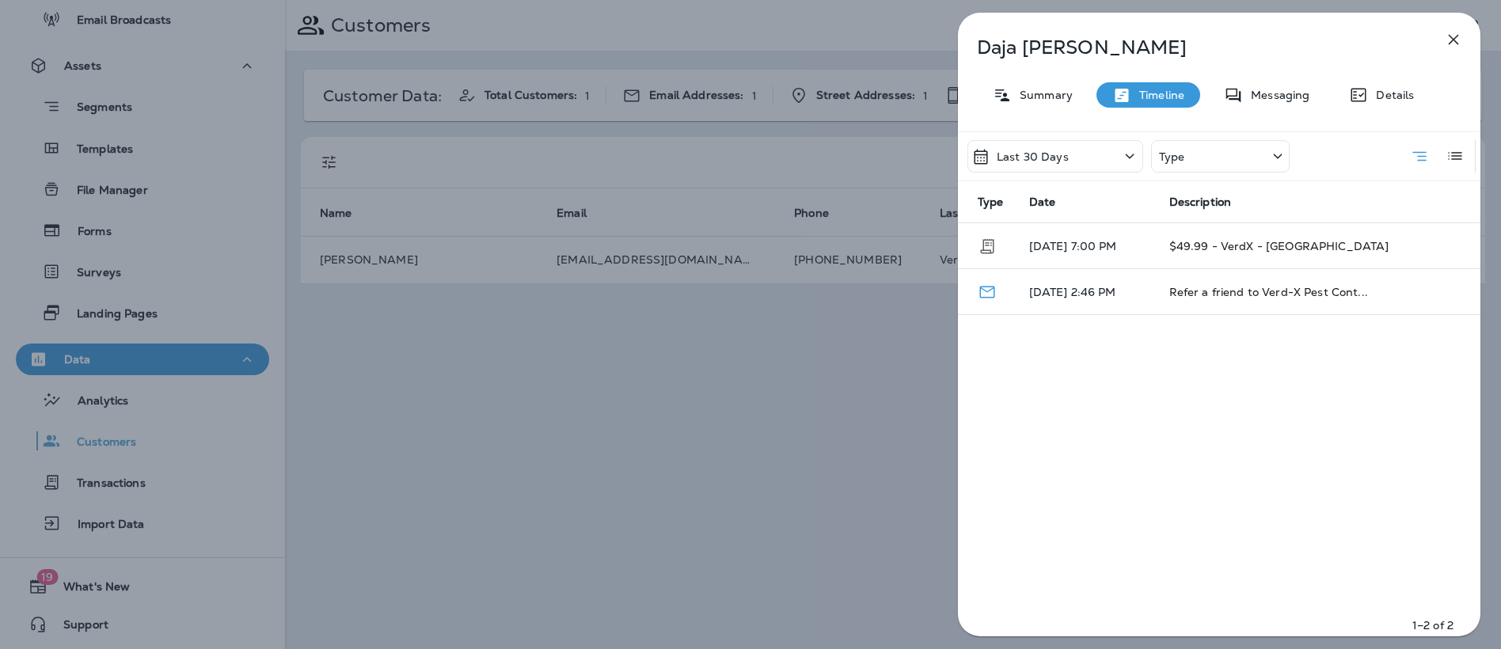
click at [1087, 162] on div "Last 30 Days" at bounding box center [1055, 156] width 176 height 32
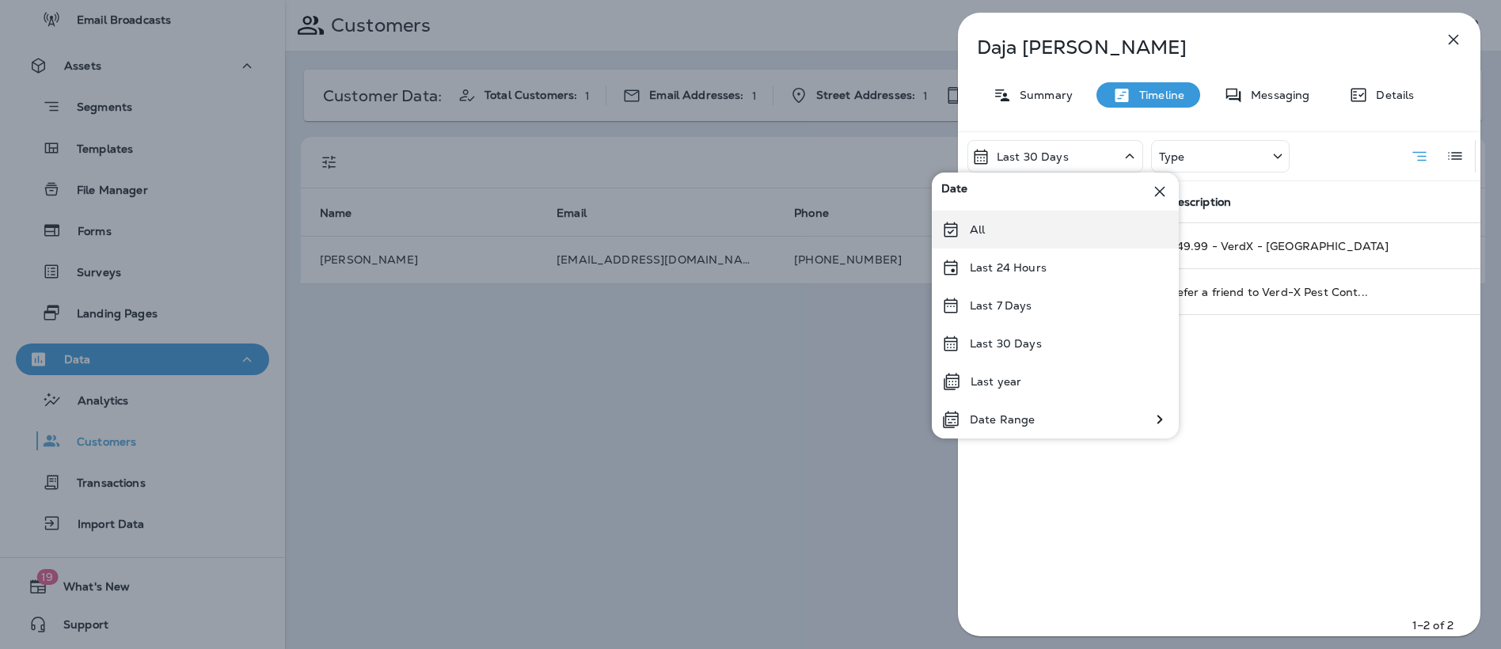
click at [1084, 222] on div "All" at bounding box center [1055, 230] width 247 height 38
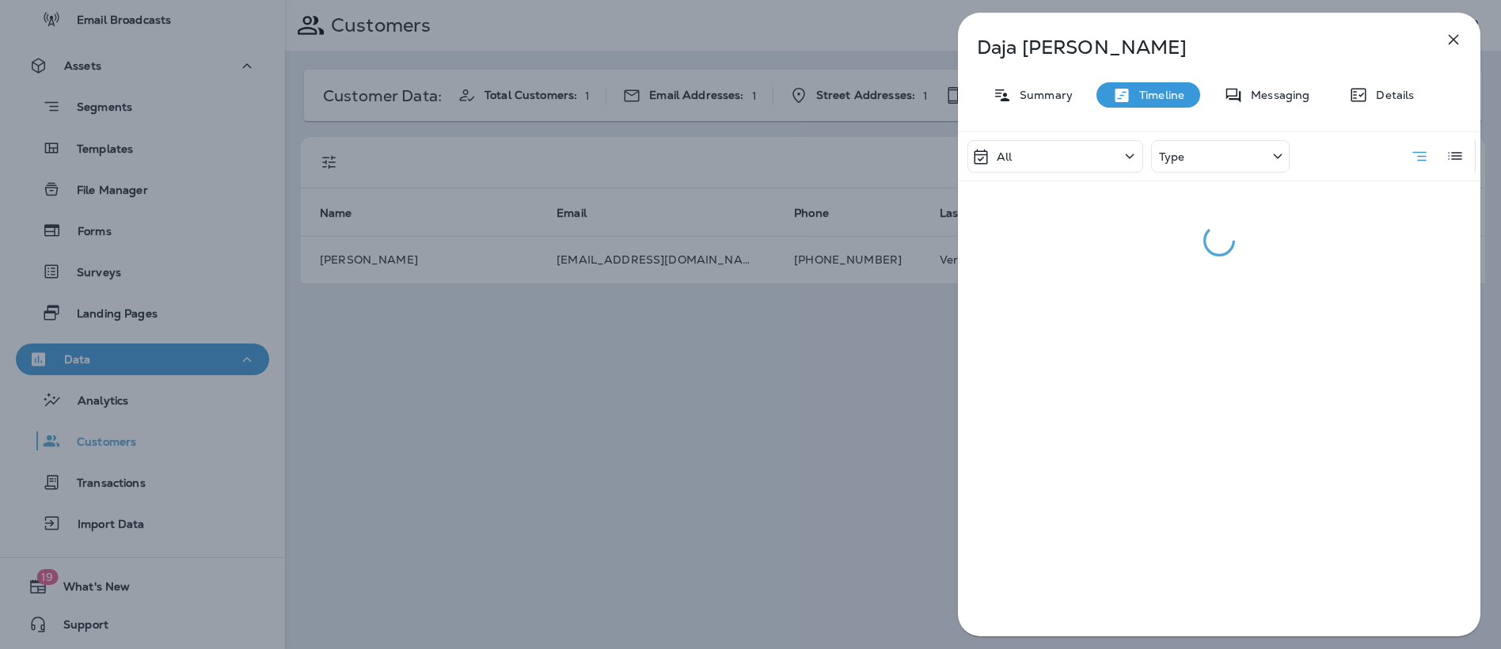
click at [1211, 161] on div "Type" at bounding box center [1220, 156] width 139 height 32
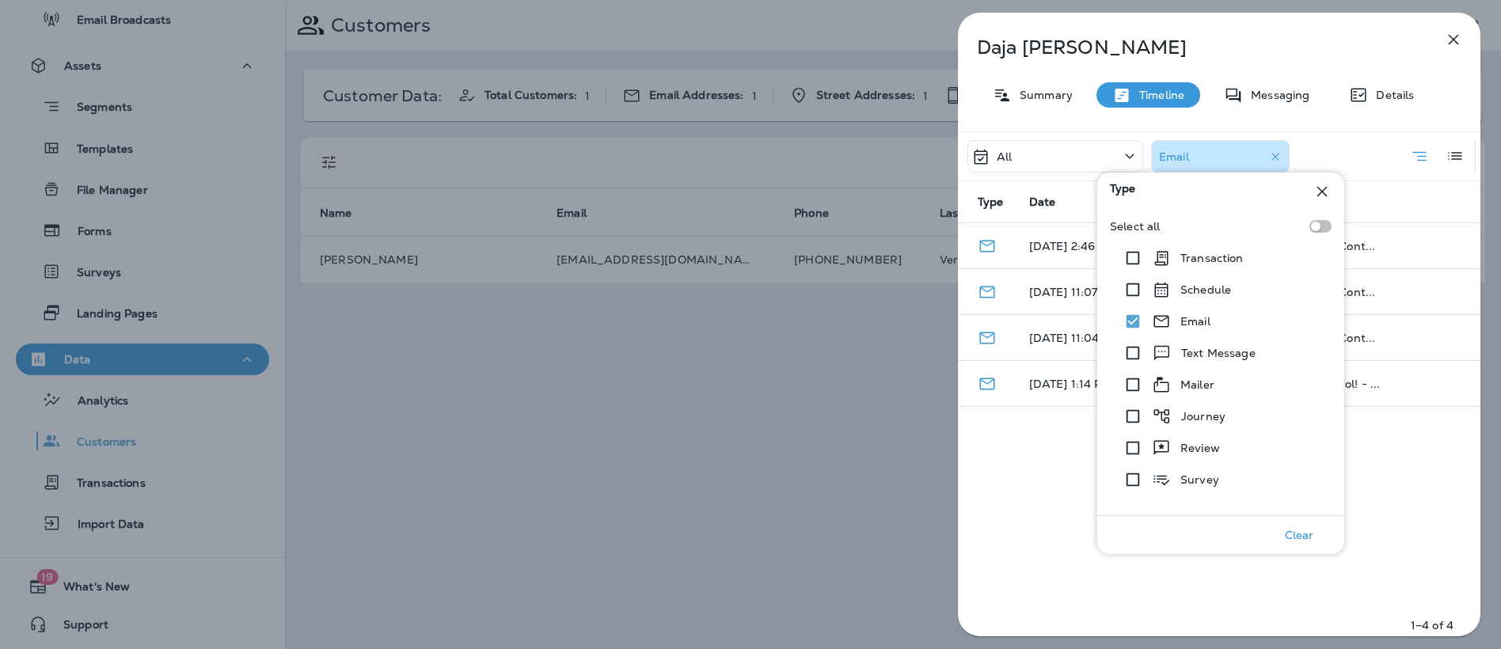
click at [876, 595] on div "[PERSON_NAME] Summary Timeline Messaging Details All Email Type Date Descriptio…" at bounding box center [750, 324] width 1501 height 649
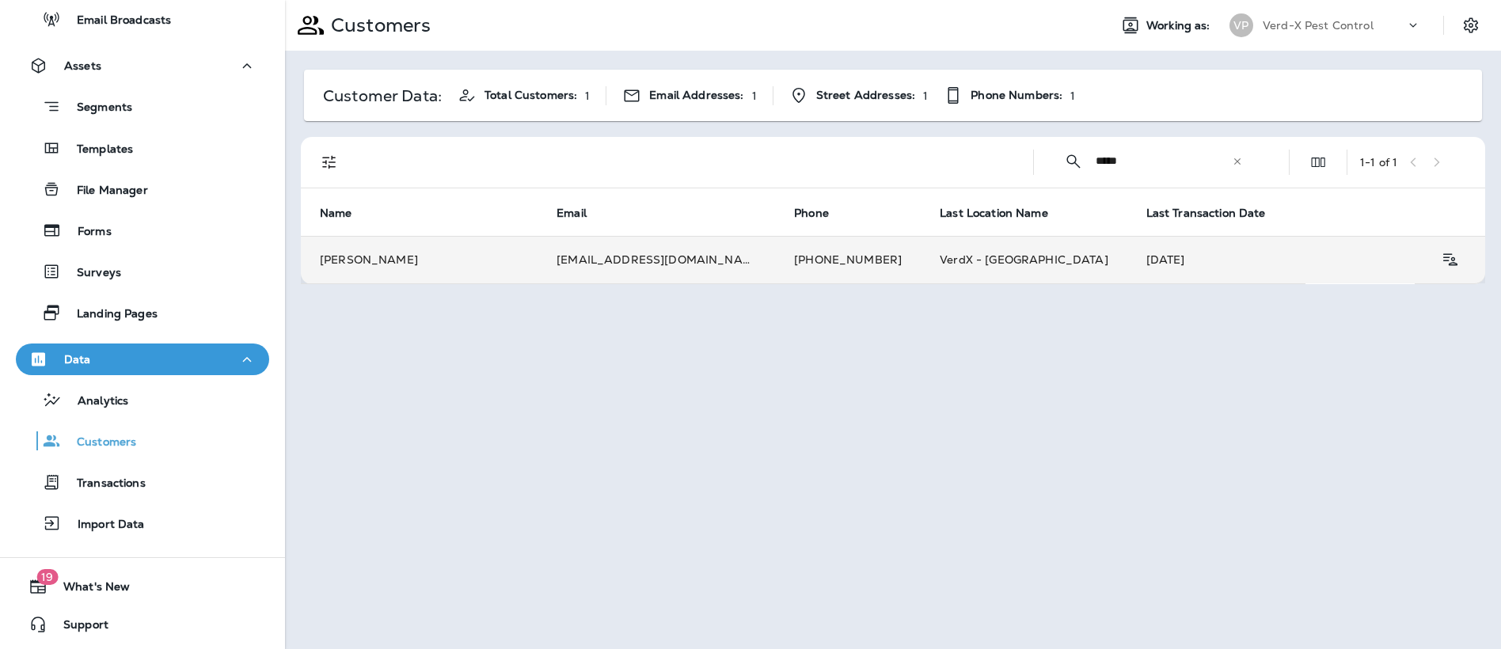
click at [1127, 265] on td "[DATE]" at bounding box center [1216, 259] width 178 height 47
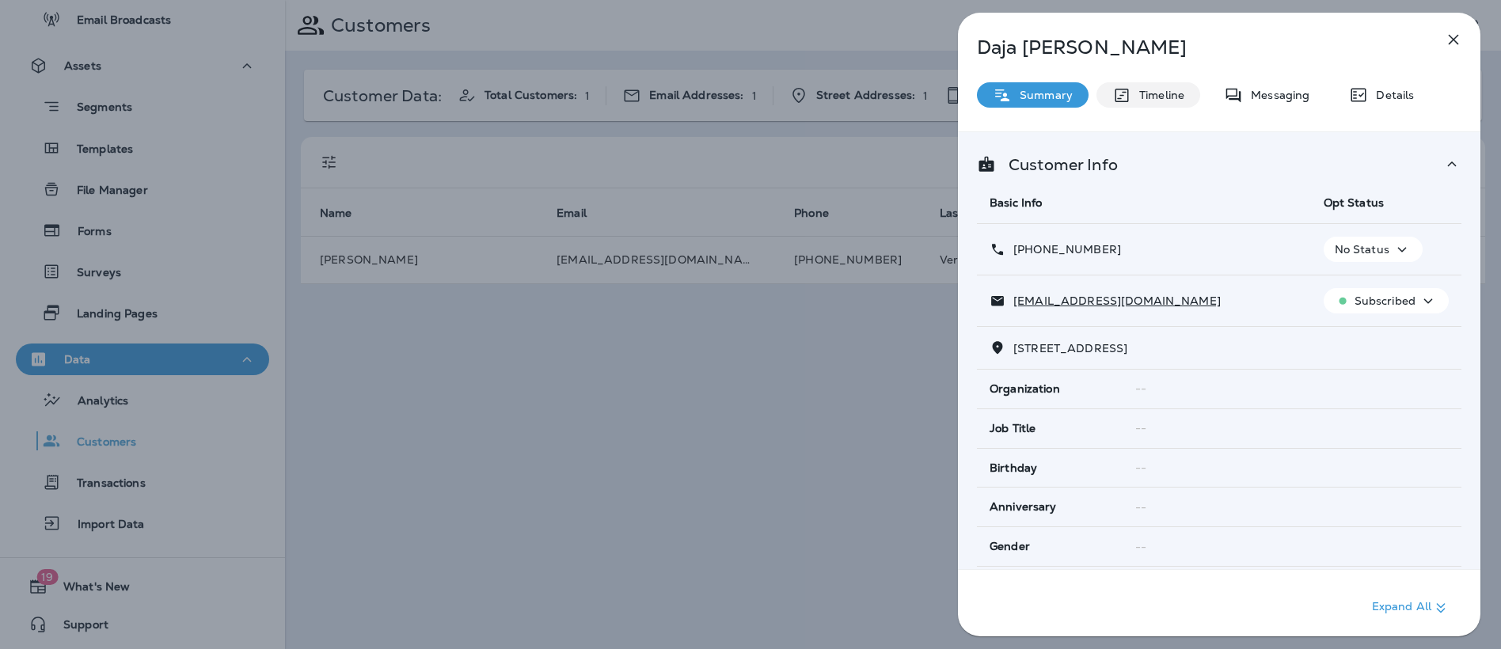
click at [1152, 101] on p "Timeline" at bounding box center [1157, 95] width 53 height 13
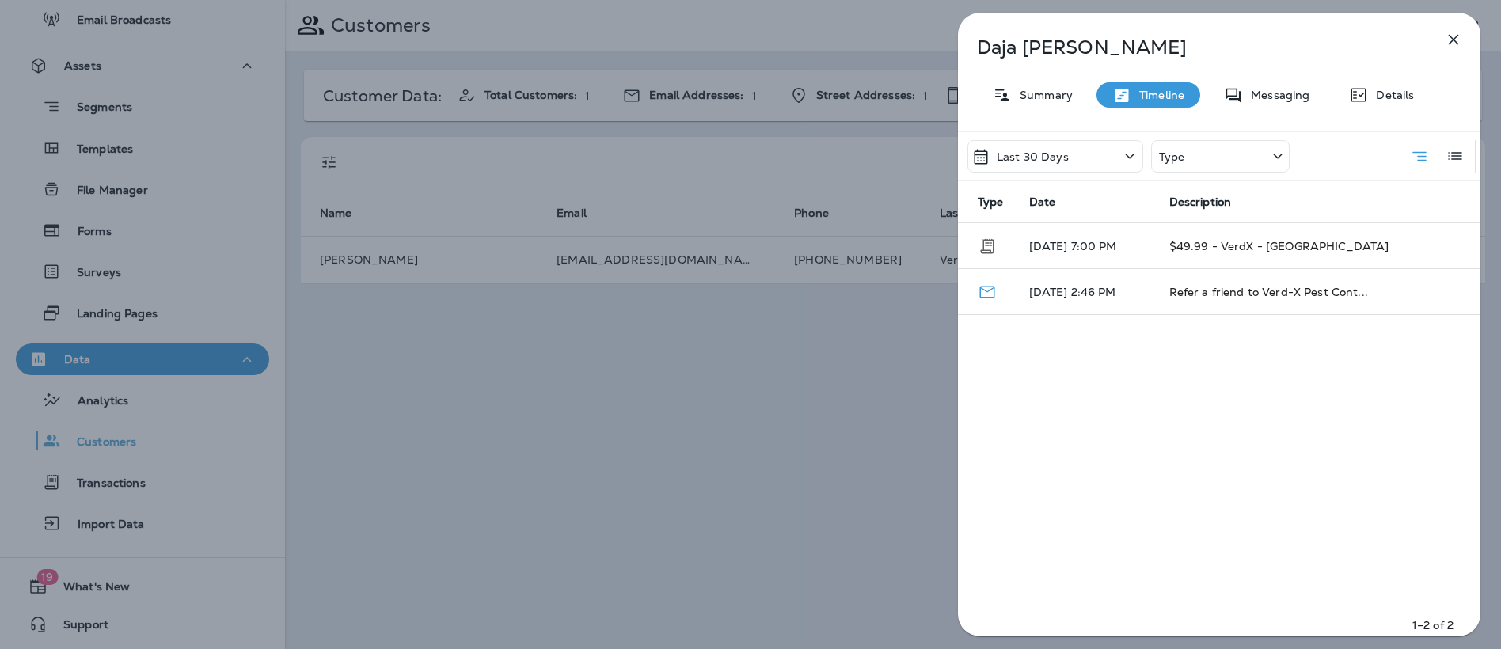
click at [1181, 154] on p "Type" at bounding box center [1172, 156] width 26 height 13
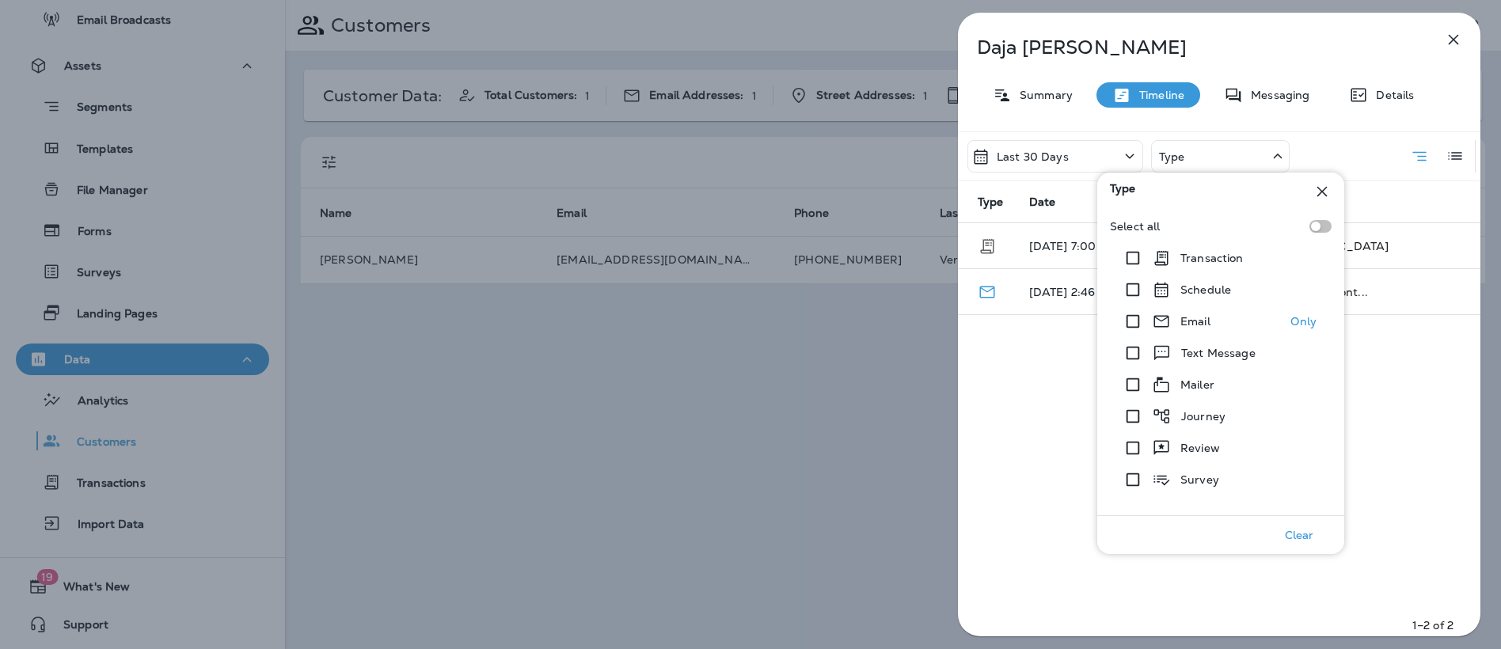
click at [1186, 322] on p "Email" at bounding box center [1195, 321] width 30 height 13
click at [1042, 157] on p "Last 30 Days" at bounding box center [1032, 156] width 72 height 13
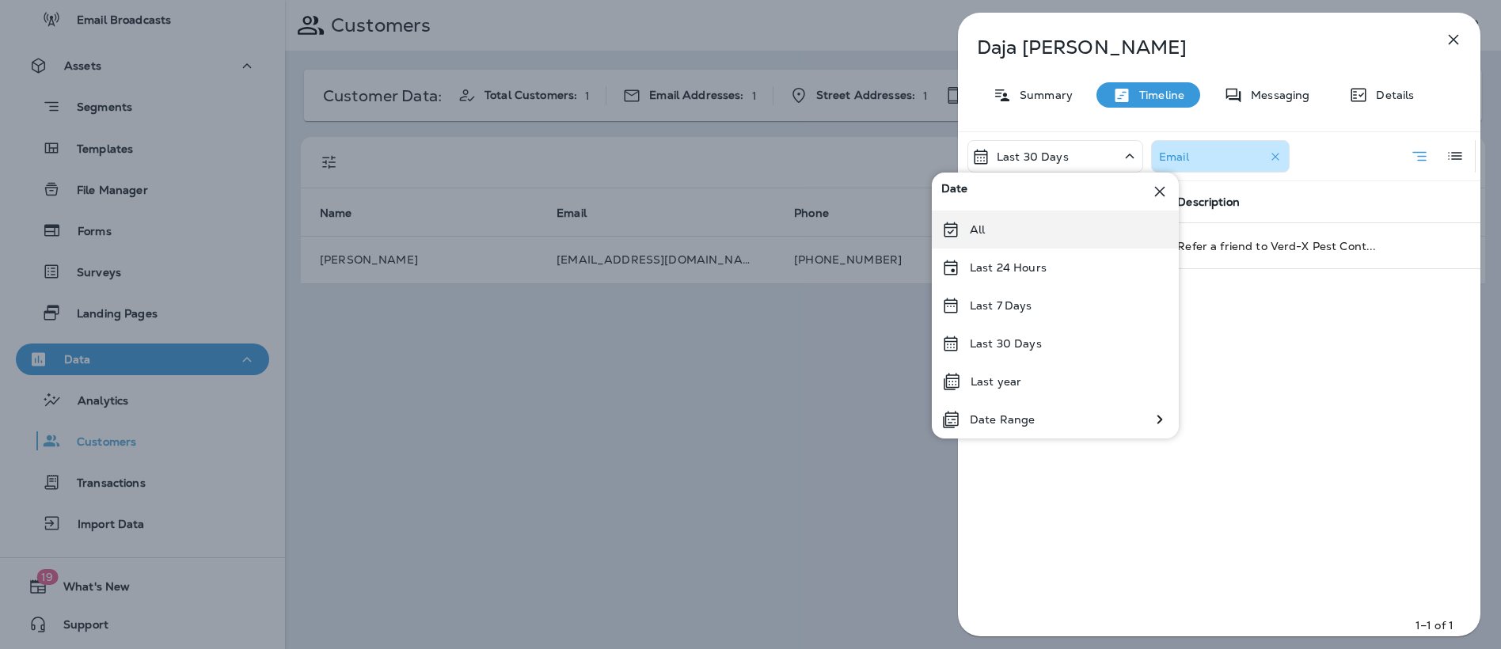
click at [1042, 232] on div "All" at bounding box center [1055, 230] width 247 height 38
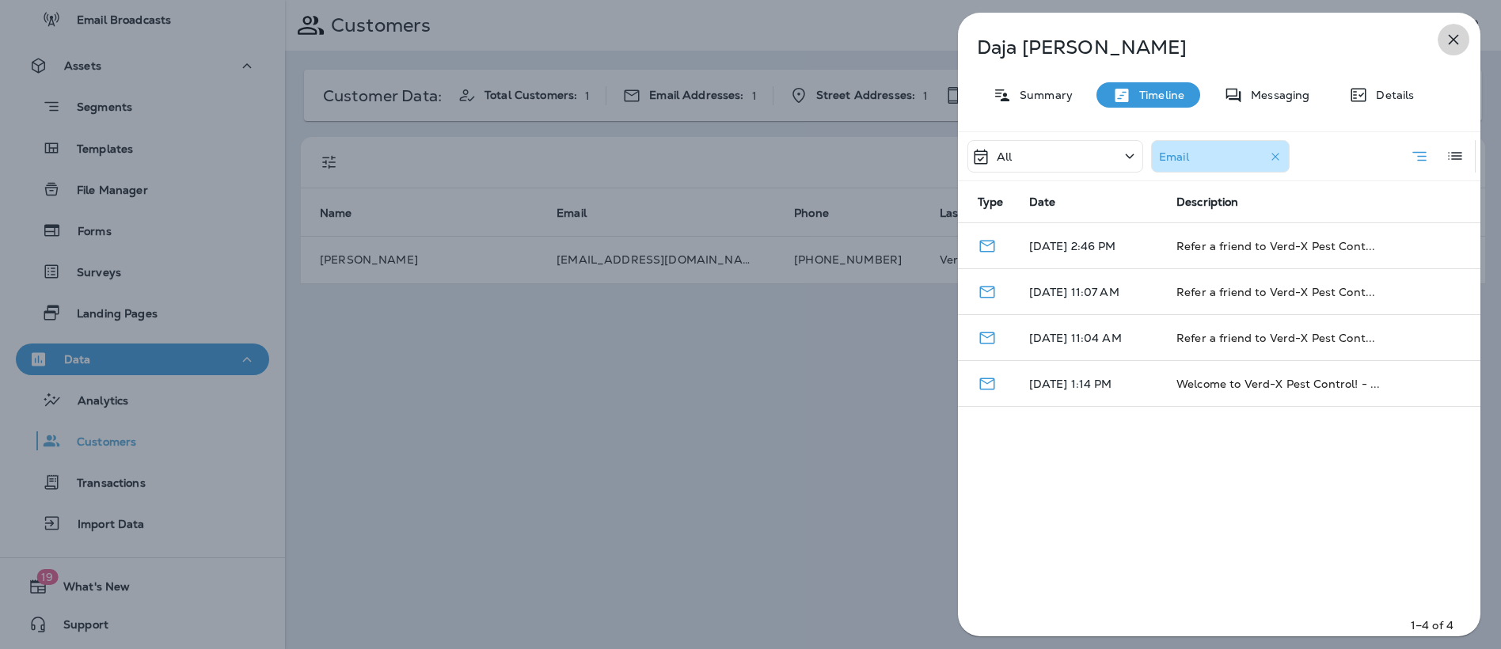
click at [1446, 38] on icon "button" at bounding box center [1453, 39] width 19 height 19
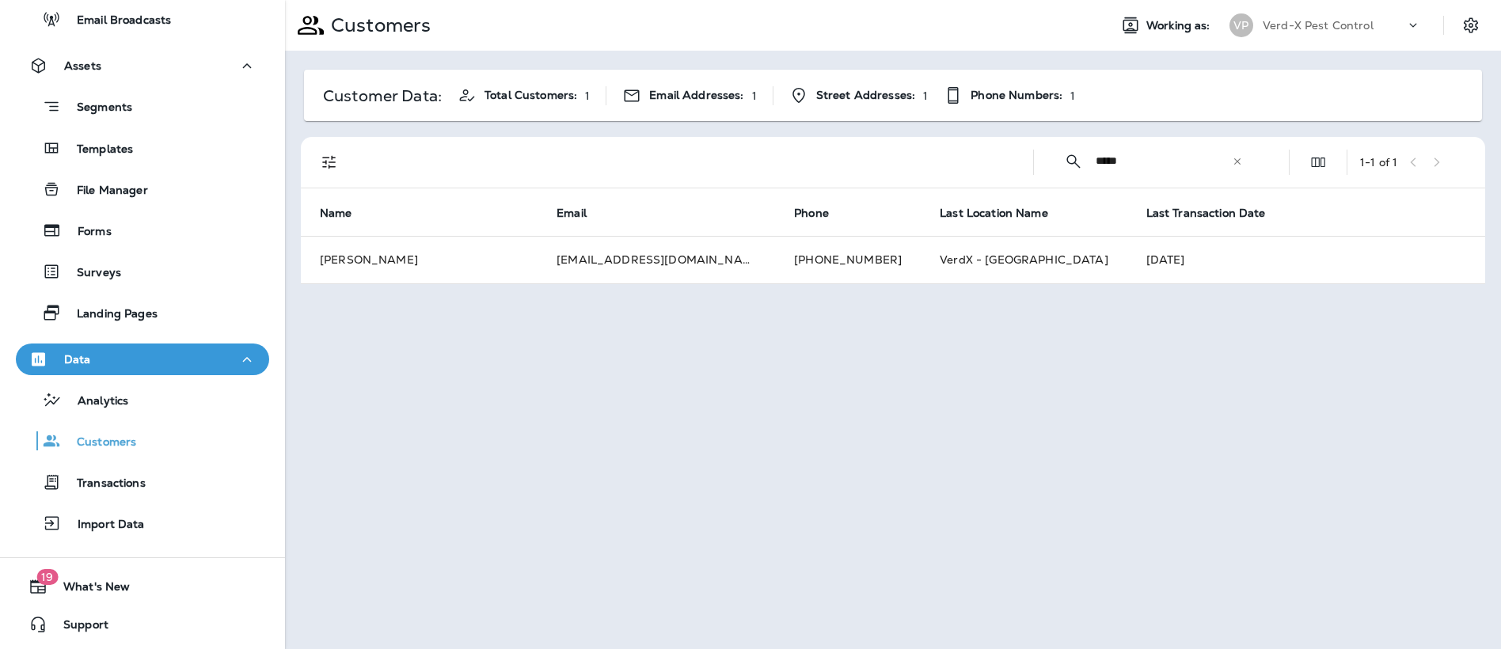
click at [1231, 161] on icon at bounding box center [1236, 161] width 11 height 11
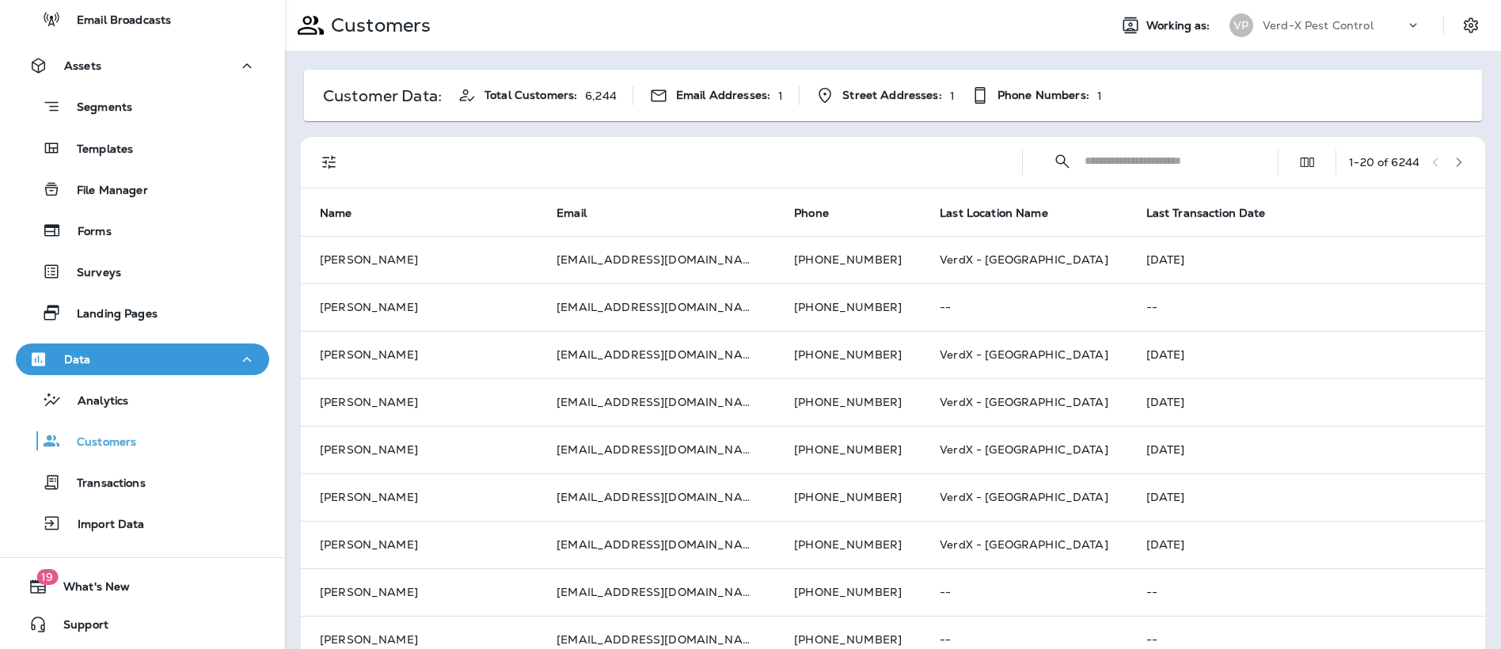
click at [1167, 164] on input "text" at bounding box center [1166, 161] width 165 height 42
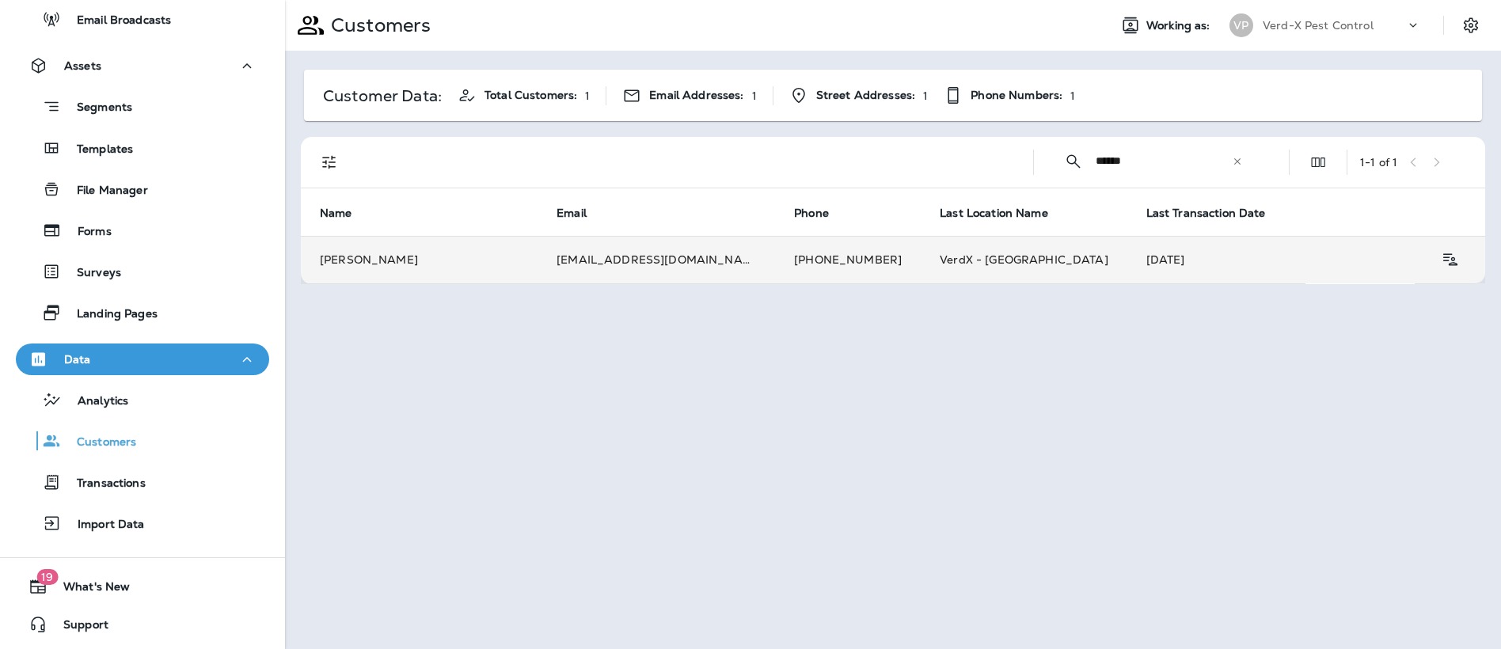
click at [674, 251] on td "[EMAIL_ADDRESS][DOMAIN_NAME]" at bounding box center [655, 259] width 237 height 47
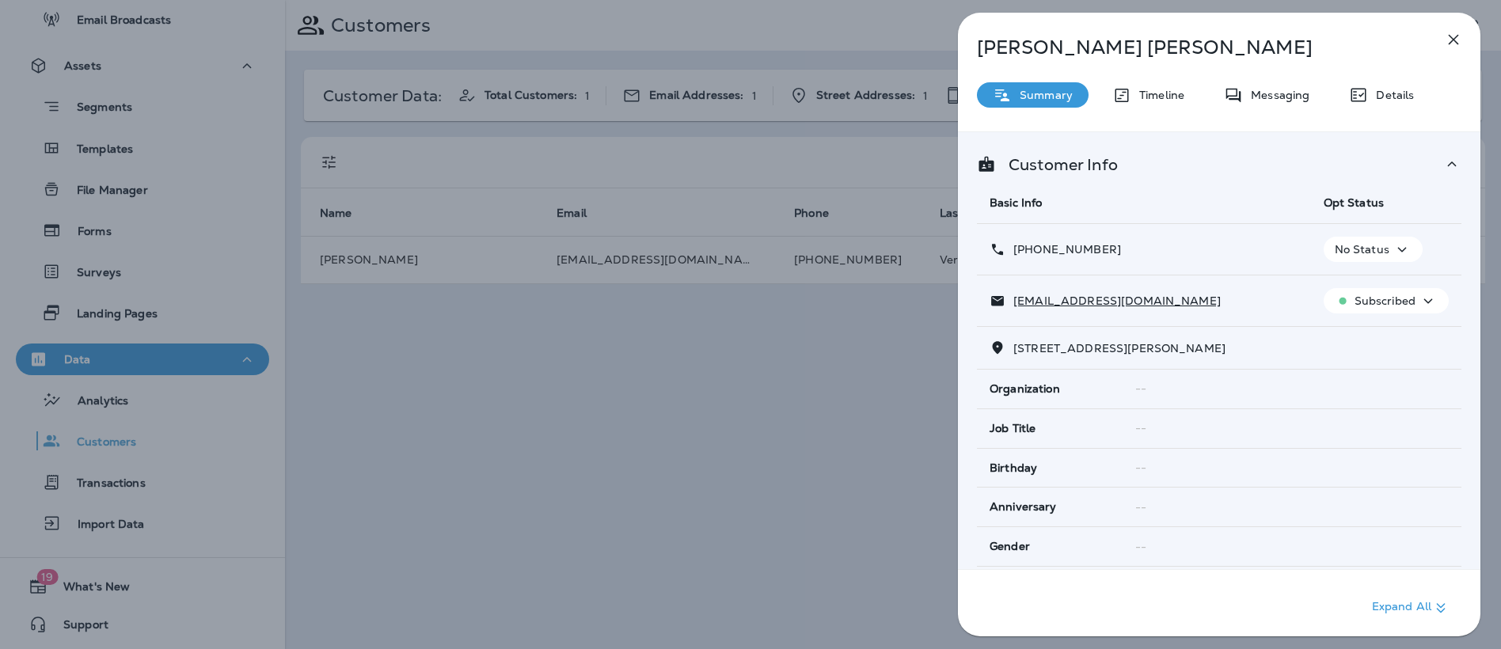
click at [1251, 91] on p "Messaging" at bounding box center [1276, 95] width 66 height 13
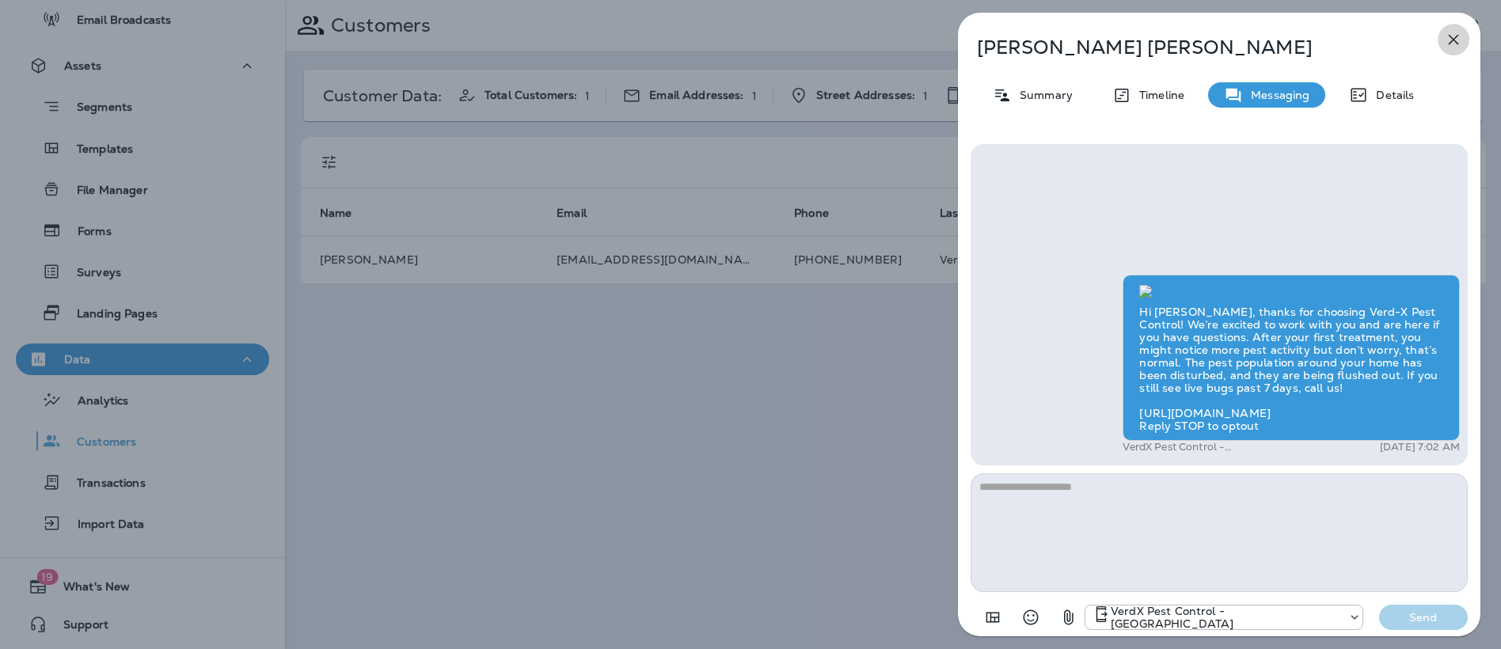
click at [1455, 44] on icon "button" at bounding box center [1453, 39] width 19 height 19
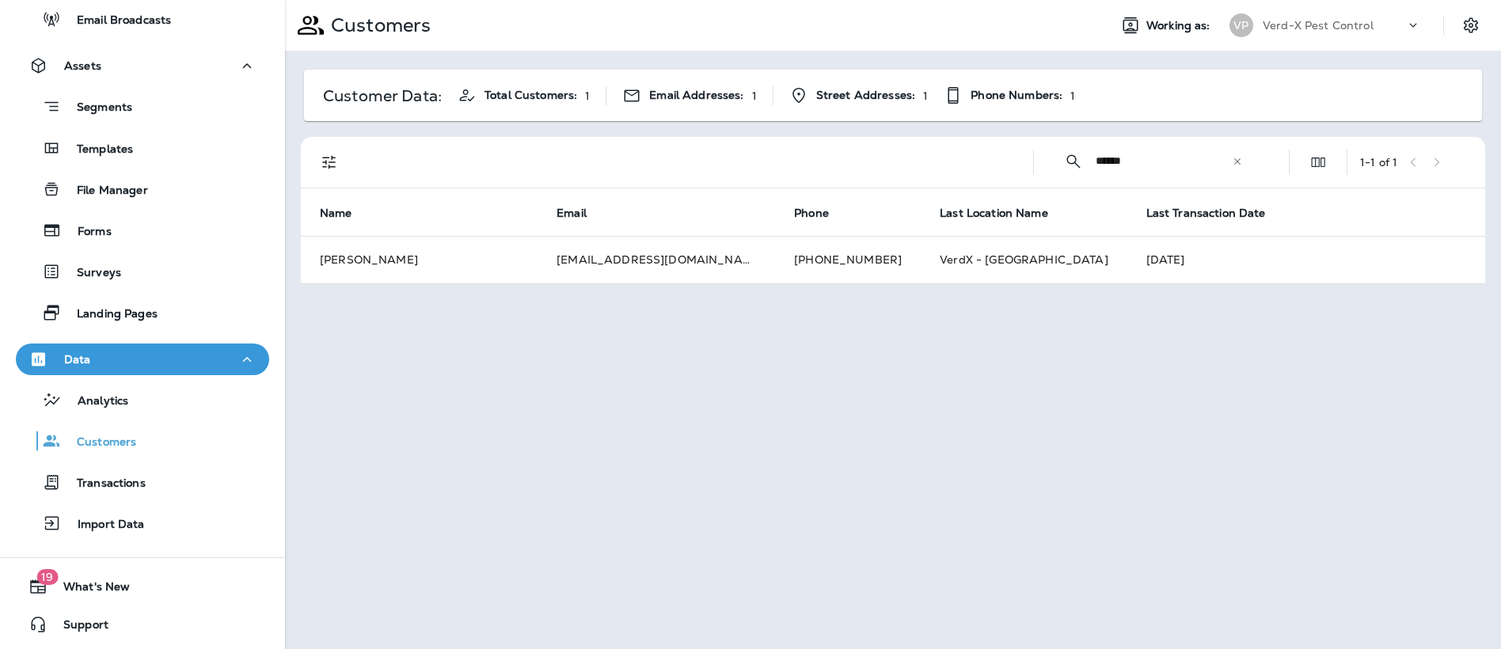
drag, startPoint x: 1156, startPoint y: 169, endPoint x: 1000, endPoint y: 169, distance: 156.7
click at [1002, 174] on div "​ ****** ​ ​ 1 - 1 of 1" at bounding box center [895, 162] width 1165 height 51
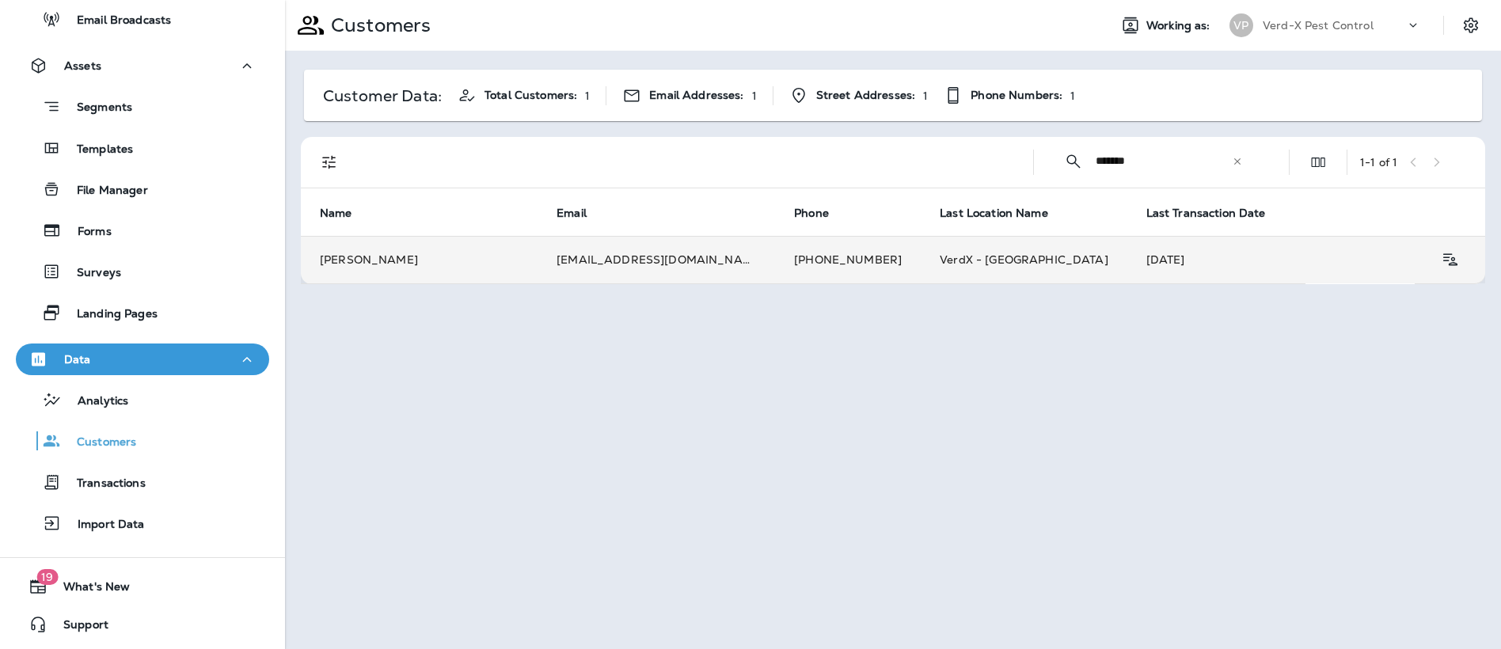
type input "*******"
click at [626, 258] on td "[EMAIL_ADDRESS][DOMAIN_NAME]" at bounding box center [655, 259] width 237 height 47
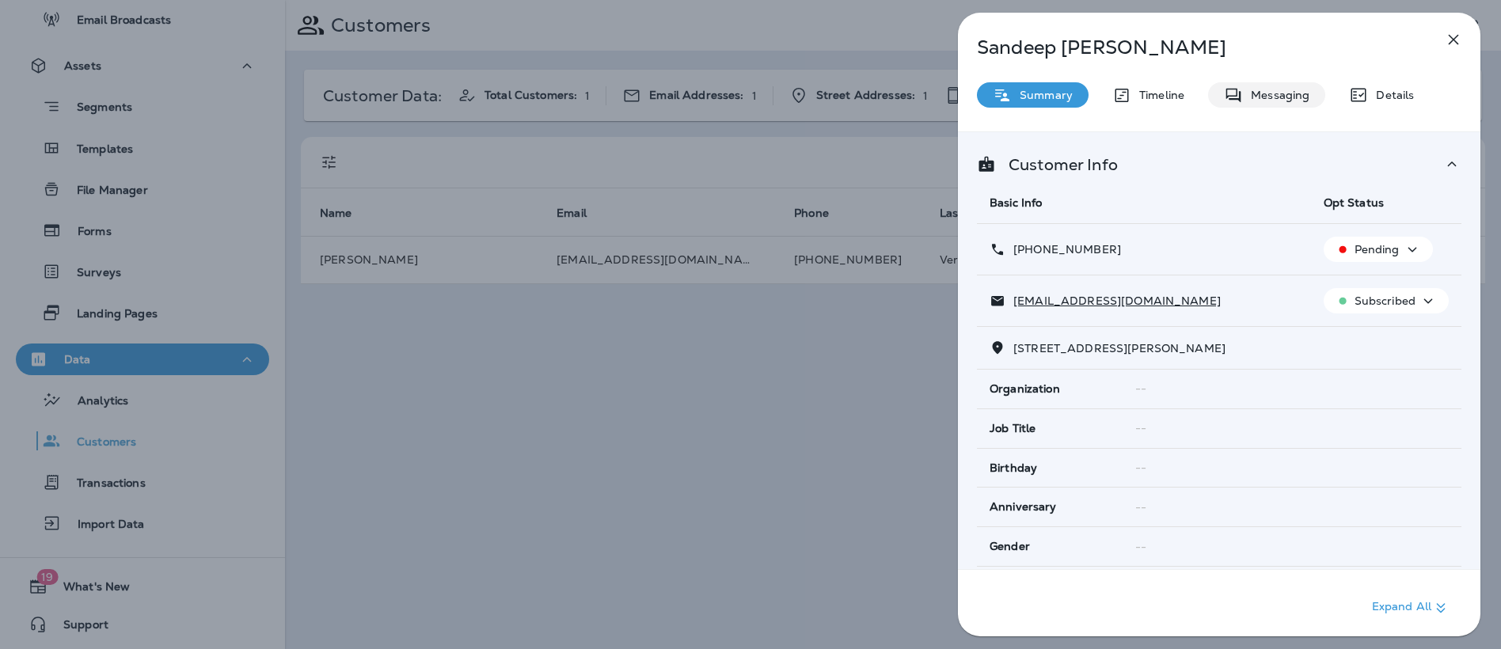
click at [1257, 89] on p "Messaging" at bounding box center [1276, 95] width 66 height 13
